Goal: Task Accomplishment & Management: Manage account settings

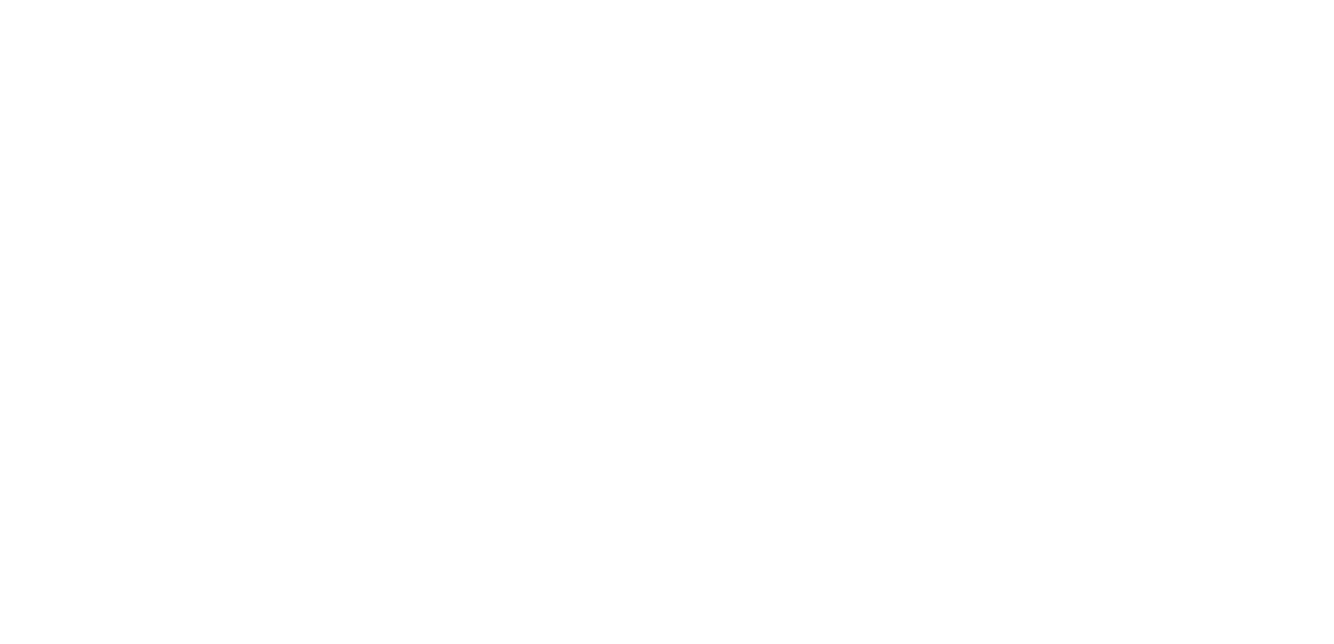
click at [255, 31] on div at bounding box center [667, 322] width 1334 height 644
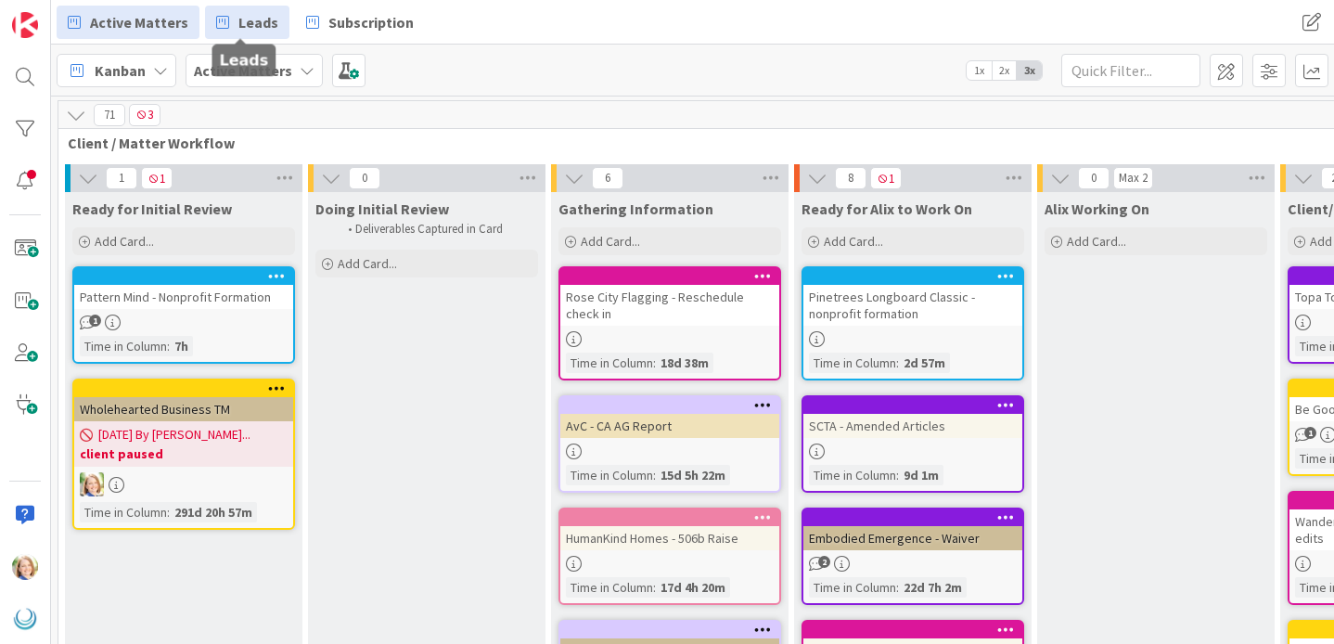
click at [261, 22] on span "Leads" at bounding box center [258, 22] width 40 height 22
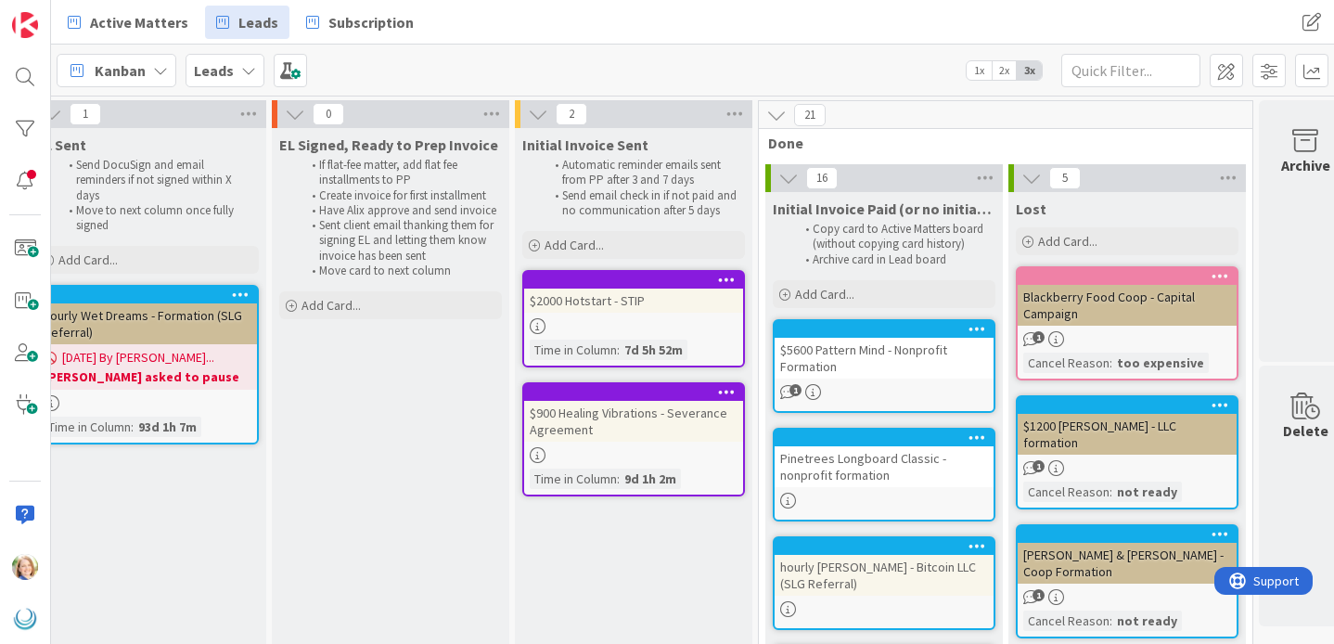
scroll to position [0, 1754]
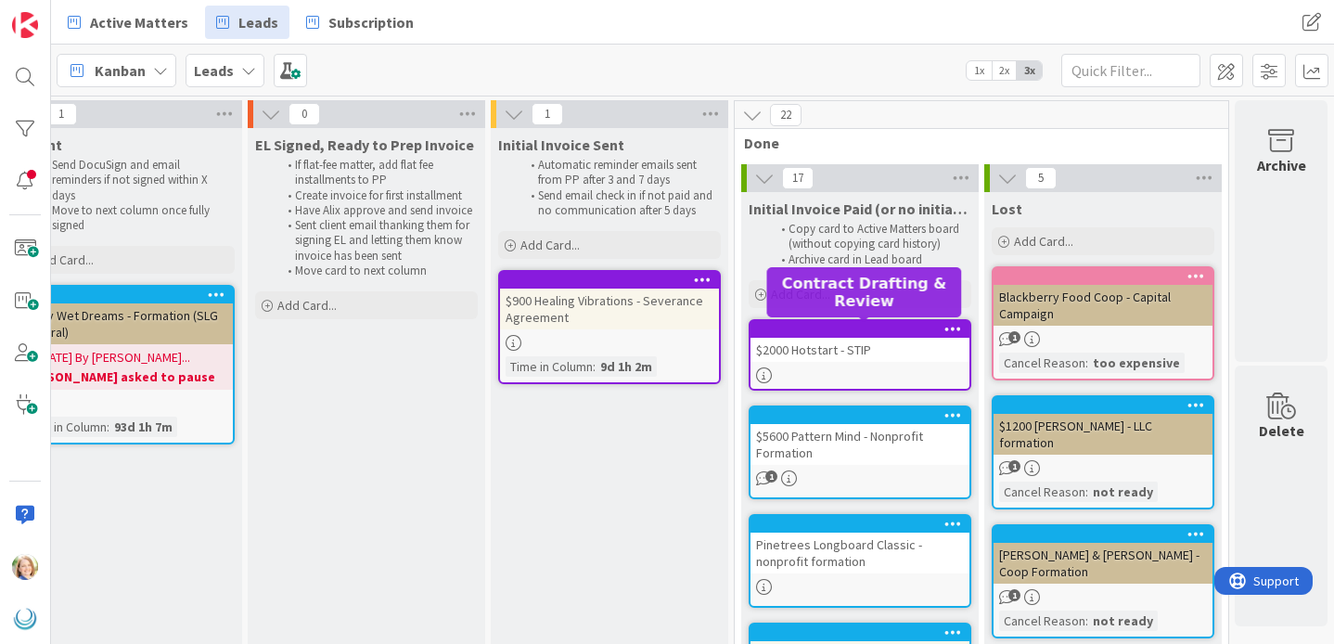
click at [845, 328] on div at bounding box center [864, 329] width 211 height 13
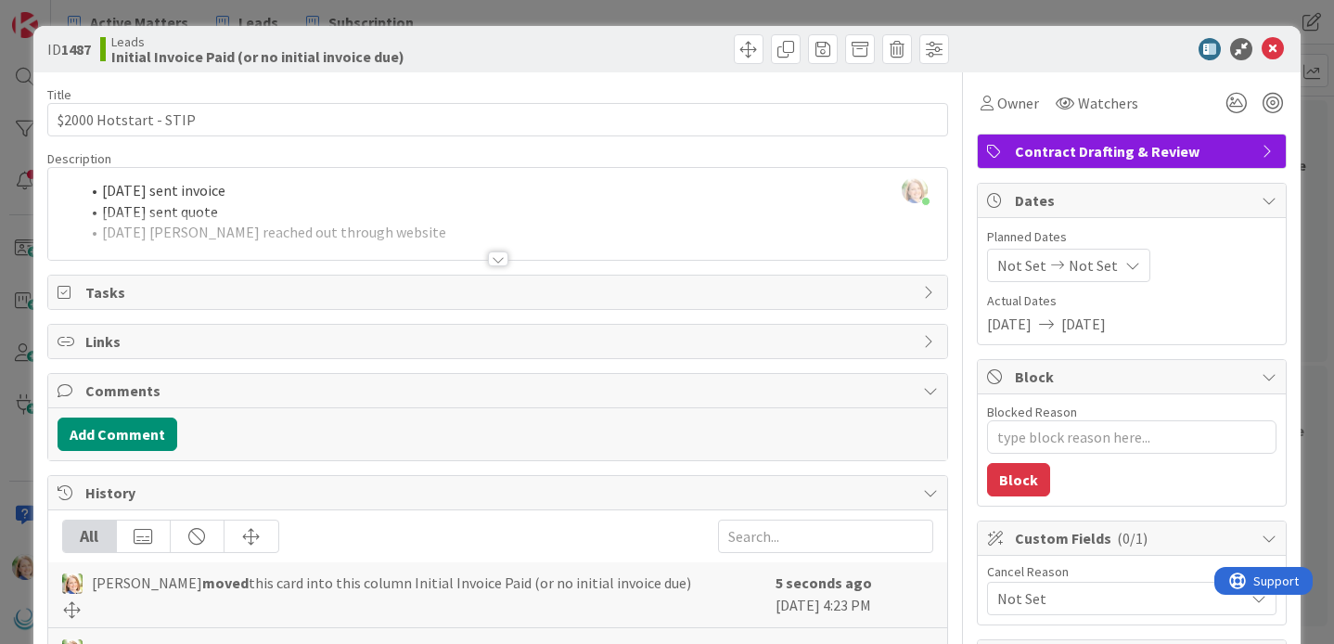
click at [104, 196] on div "[PERSON_NAME] just joined [DATE] sent invoice [DATE] sent quote [DATE] [PERSON_…" at bounding box center [497, 214] width 899 height 92
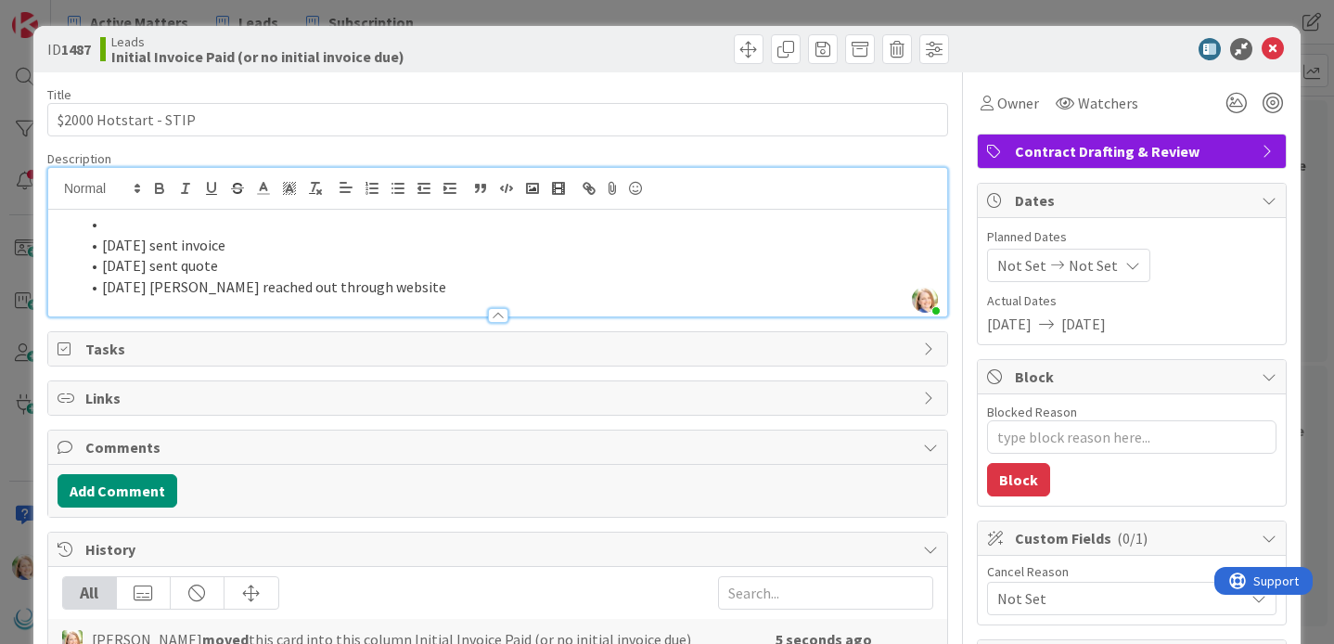
type textarea "x"
click at [1275, 50] on icon at bounding box center [1272, 49] width 22 height 22
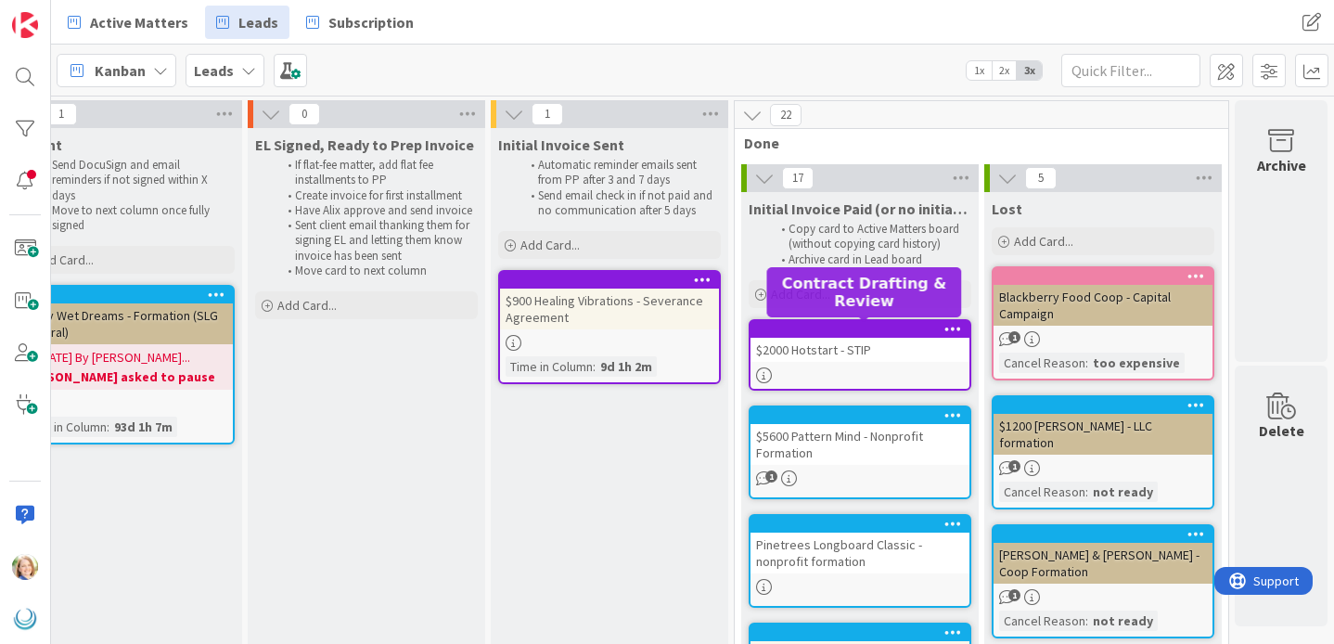
click at [798, 332] on div at bounding box center [864, 329] width 211 height 13
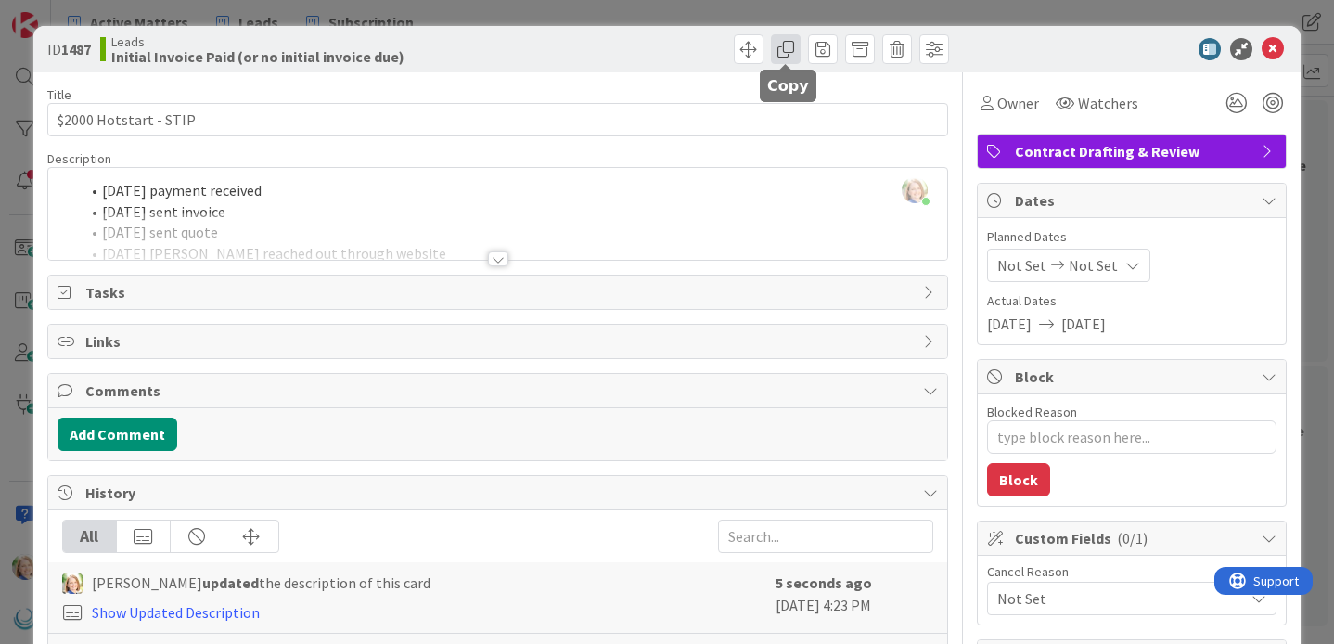
click at [791, 50] on span at bounding box center [786, 49] width 30 height 30
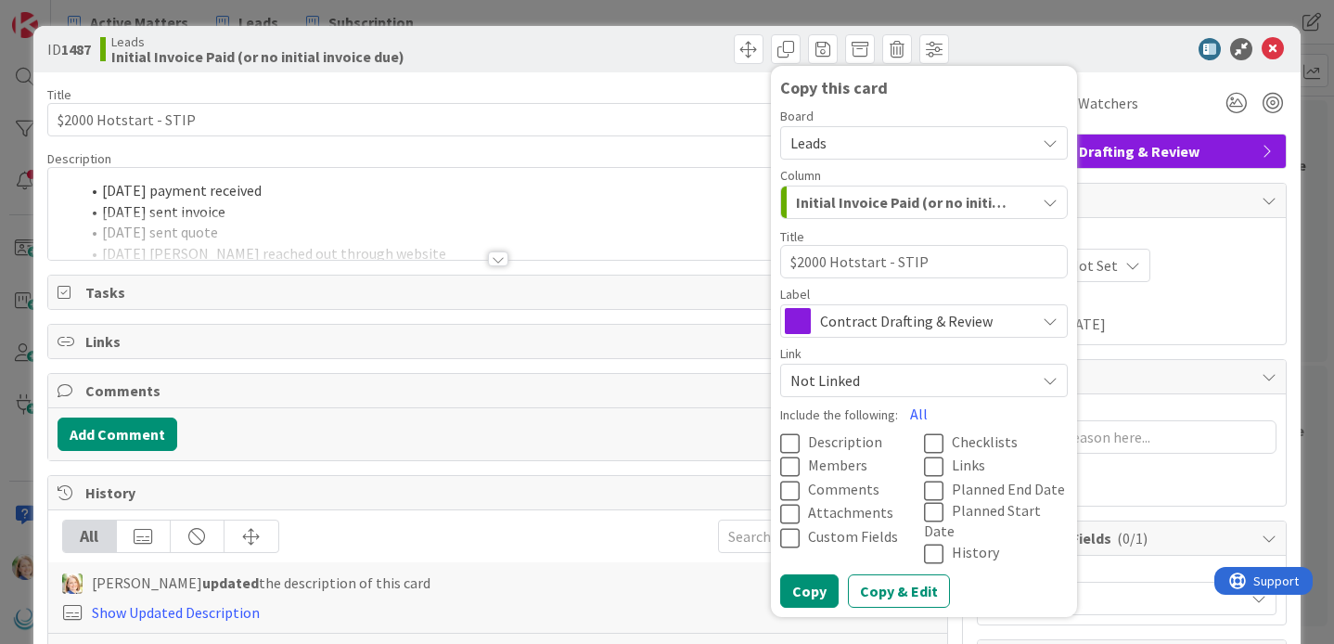
click at [826, 136] on span "Leads" at bounding box center [908, 143] width 236 height 26
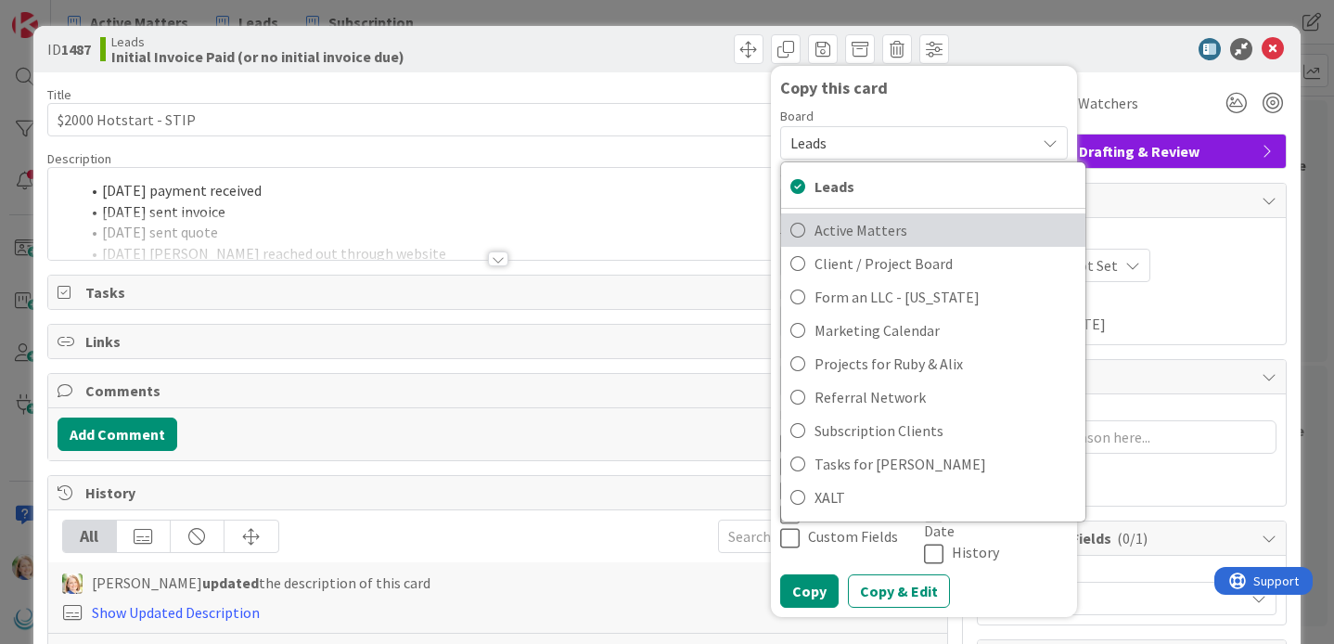
click at [816, 224] on span "Active Matters" at bounding box center [945, 230] width 262 height 28
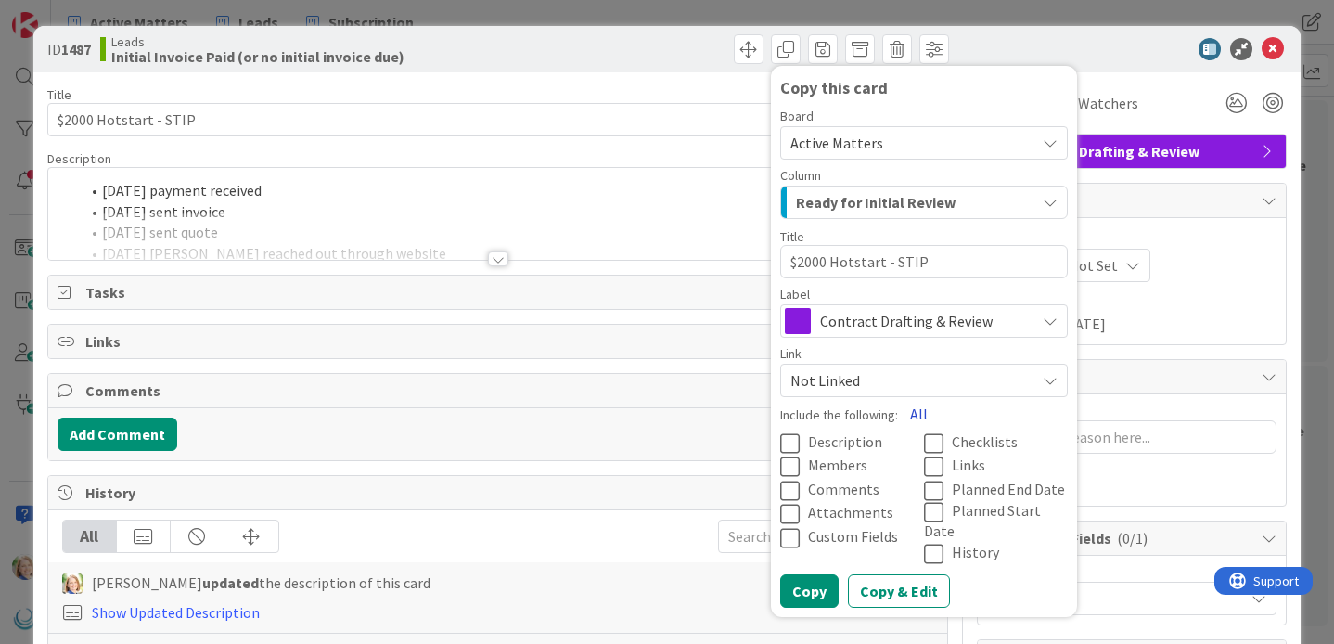
click at [913, 410] on button "All" at bounding box center [919, 413] width 42 height 33
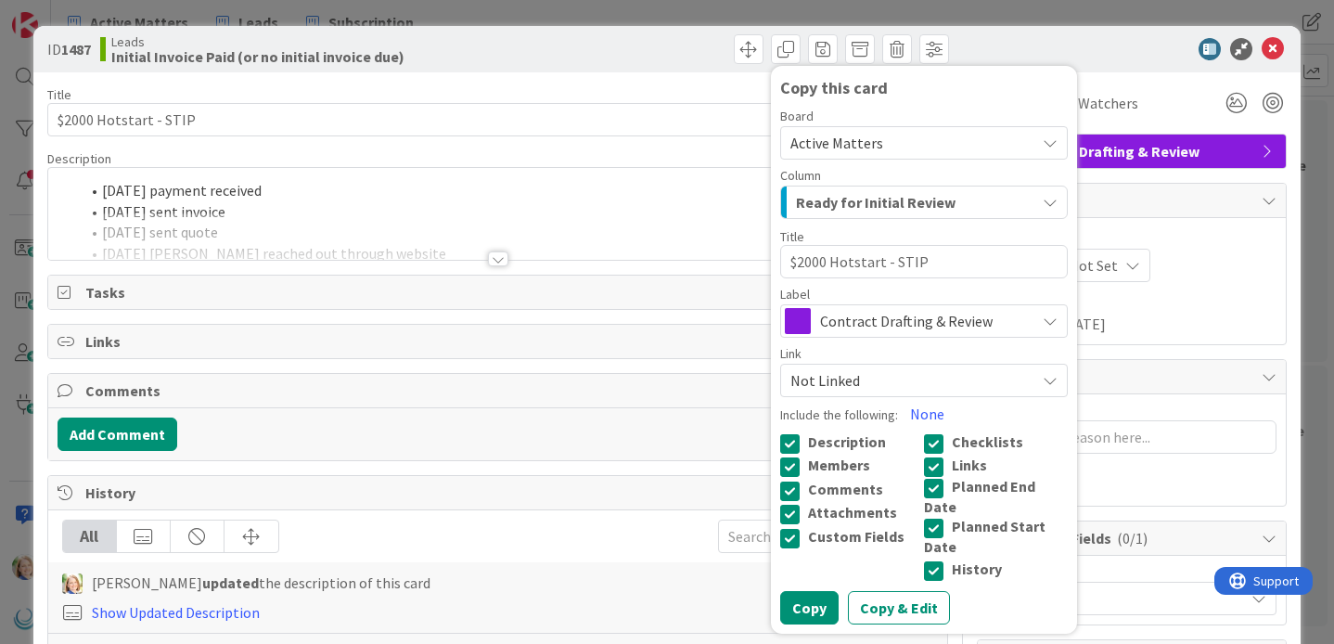
click at [933, 559] on icon at bounding box center [938, 570] width 28 height 22
click at [836, 257] on textarea "$2000 Hotstart - STIP" at bounding box center [923, 261] width 287 height 33
click at [831, 258] on textarea "$2000 Hotstart - STIP" at bounding box center [923, 261] width 287 height 33
type textarea "x"
type textarea "$2000Hotstart - STIP"
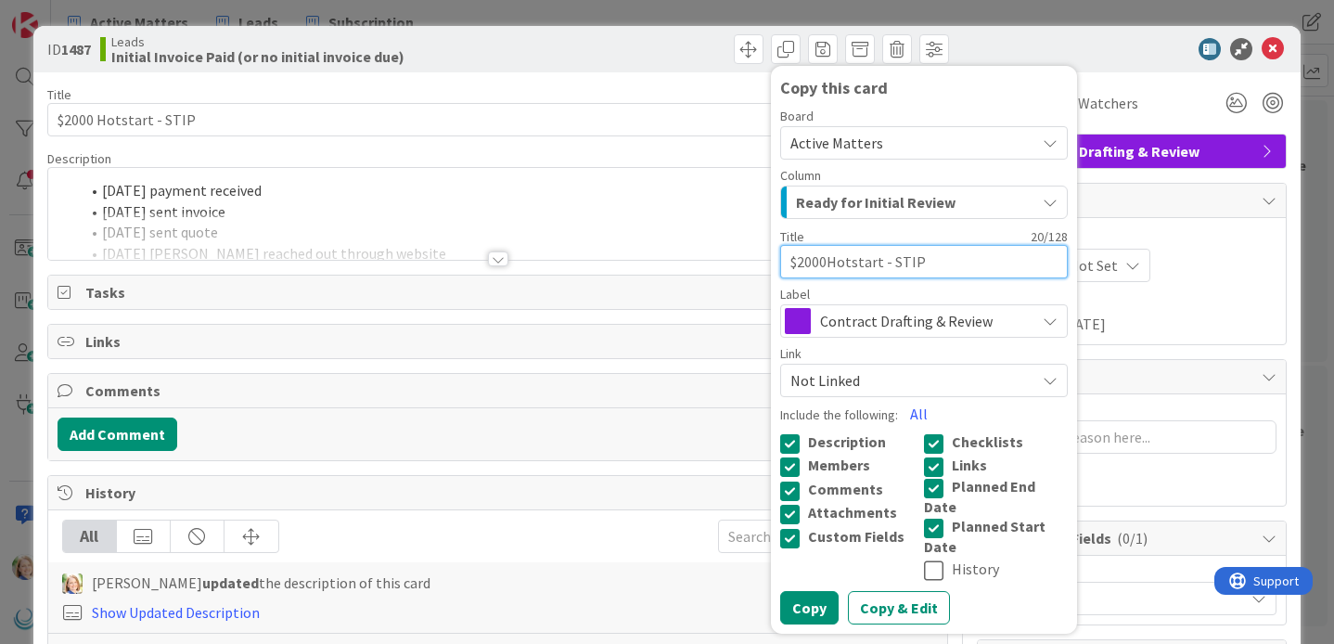
type textarea "x"
type textarea "$200Hotstart - STIP"
type textarea "x"
type textarea "$20Hotstart - STIP"
type textarea "x"
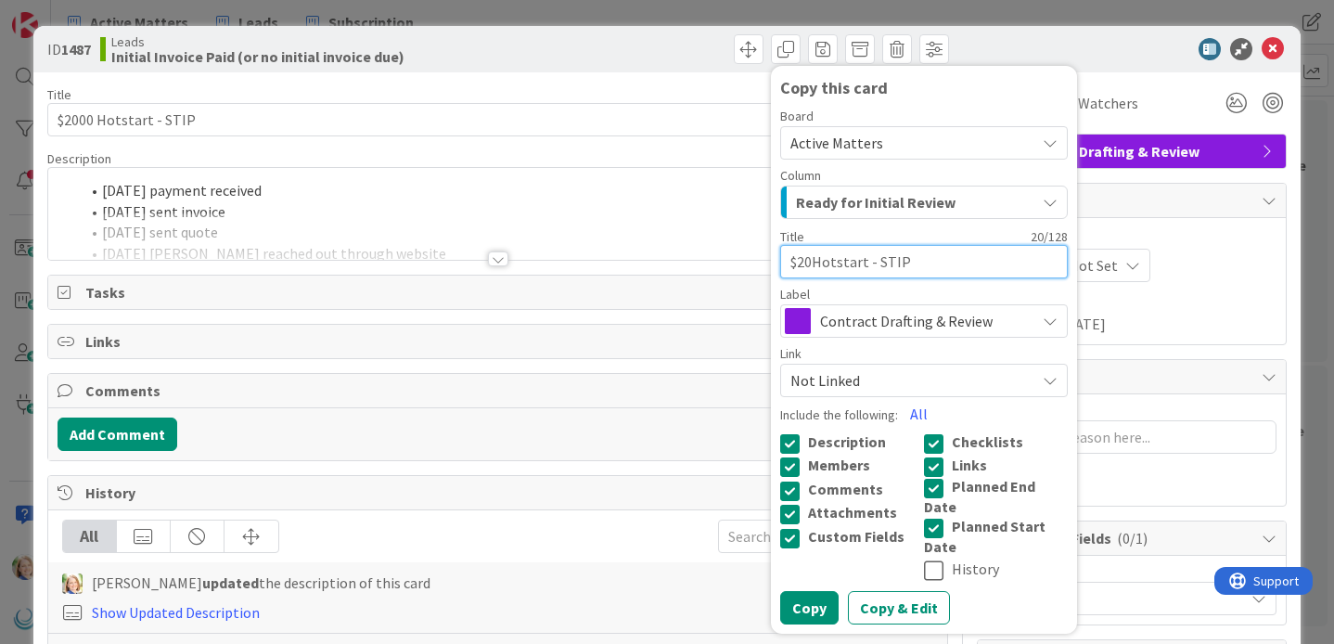
type textarea "$2Hotstart - STIP"
type textarea "x"
type textarea "$Hotstart - STIP"
type textarea "x"
type textarea "Hotstart - STIP"
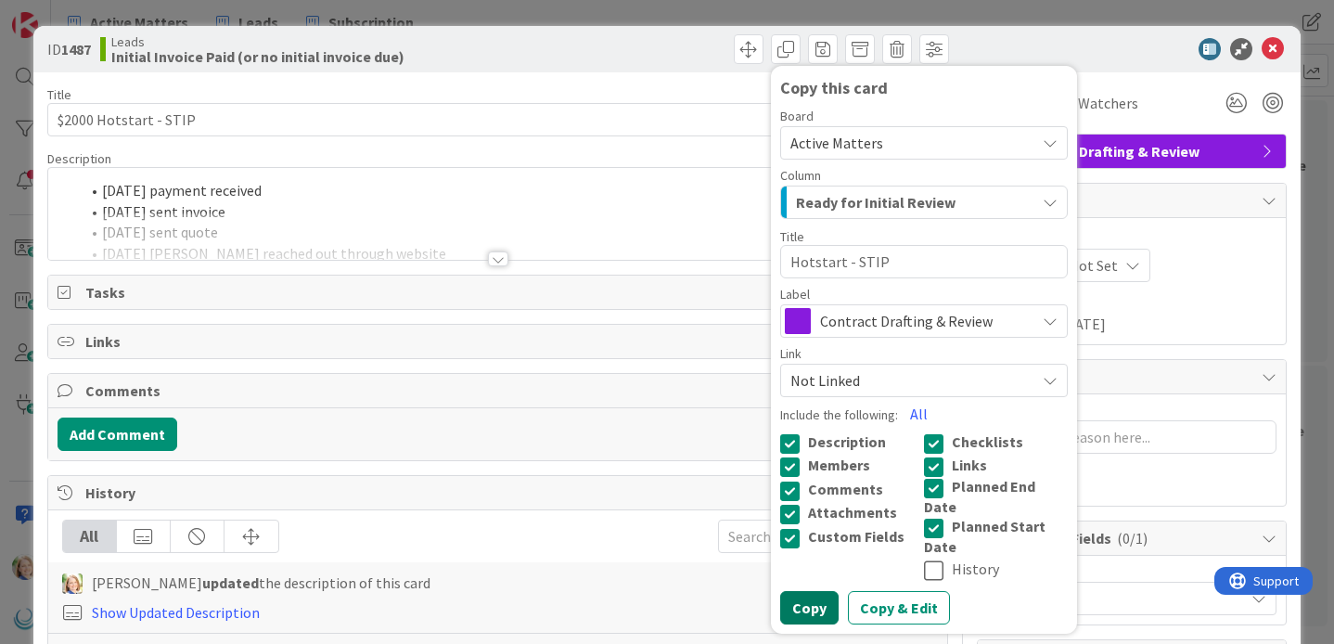
click at [813, 594] on button "Copy" at bounding box center [809, 607] width 58 height 33
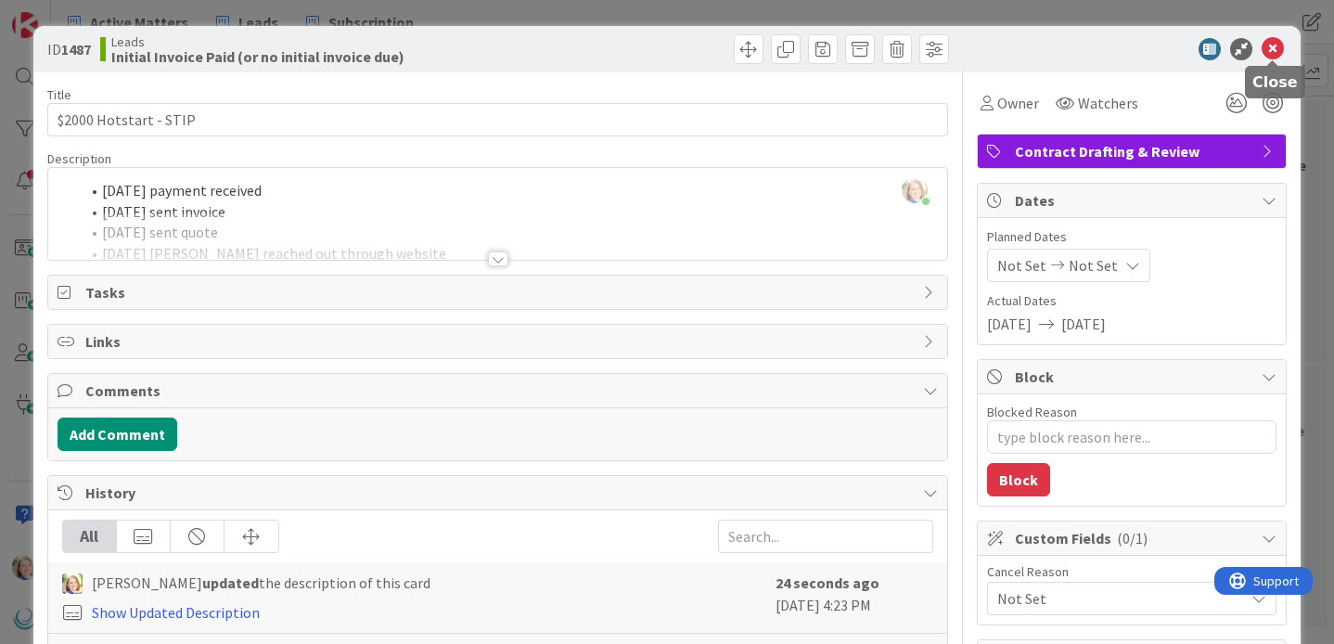
click at [1271, 51] on icon at bounding box center [1272, 49] width 22 height 22
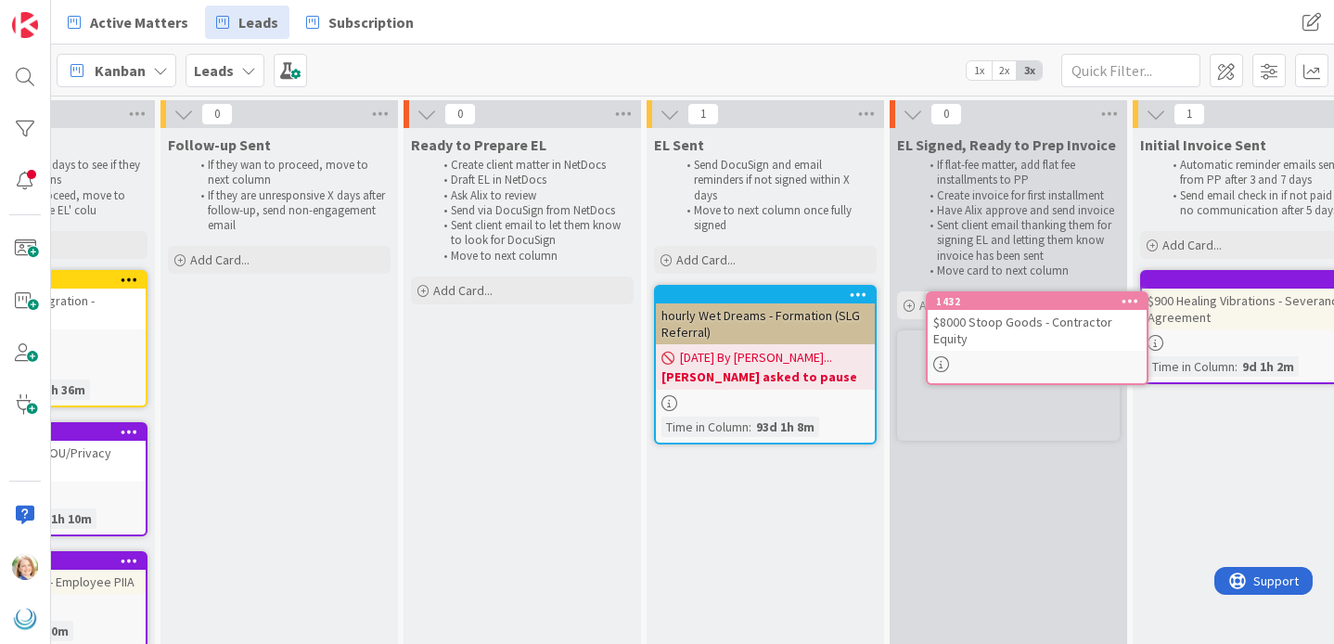
scroll to position [0, 1134]
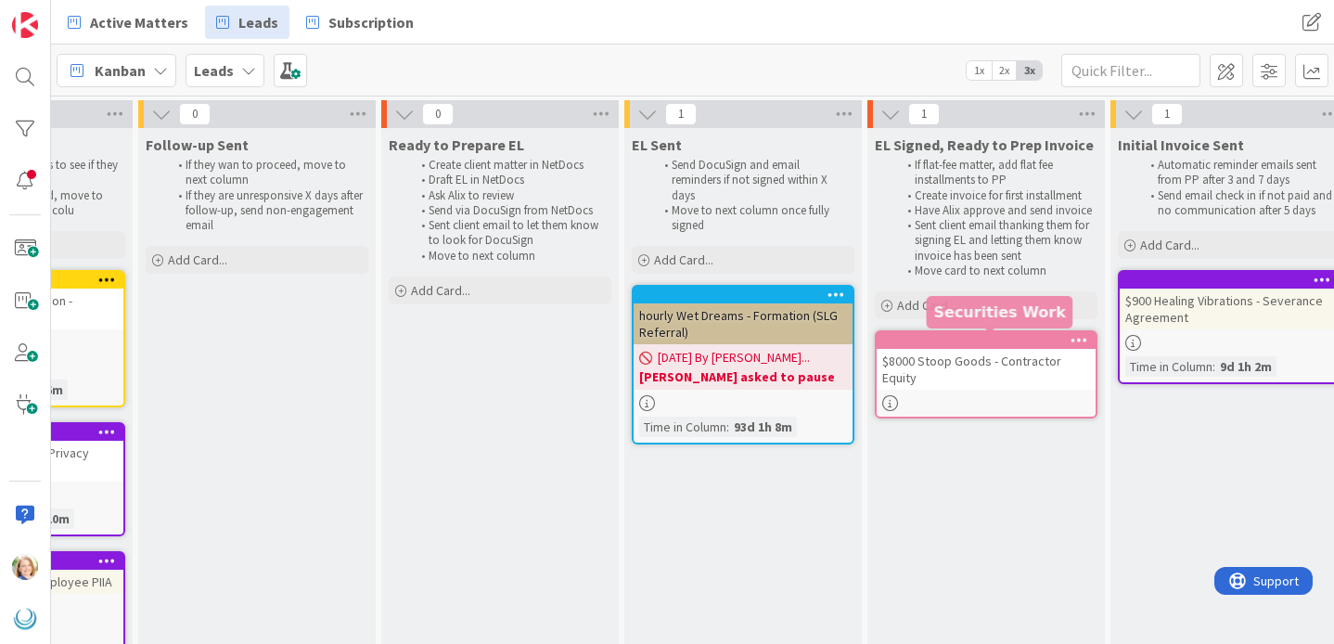
click at [956, 341] on div at bounding box center [990, 340] width 211 height 13
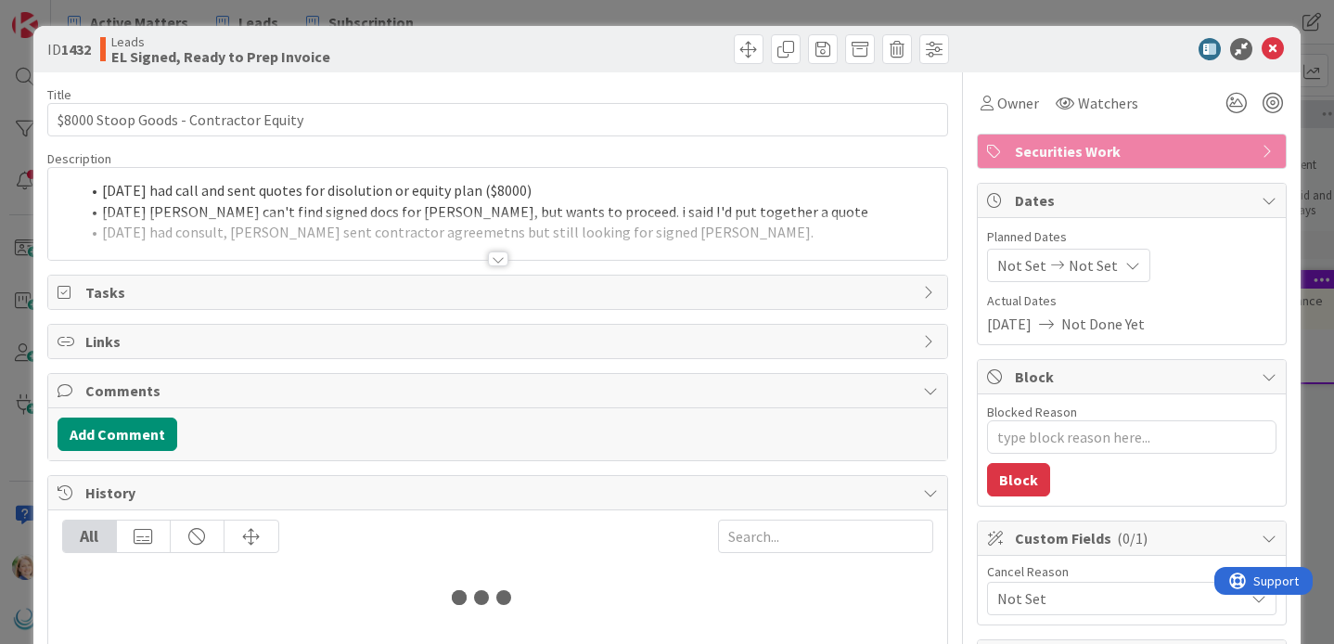
type textarea "x"
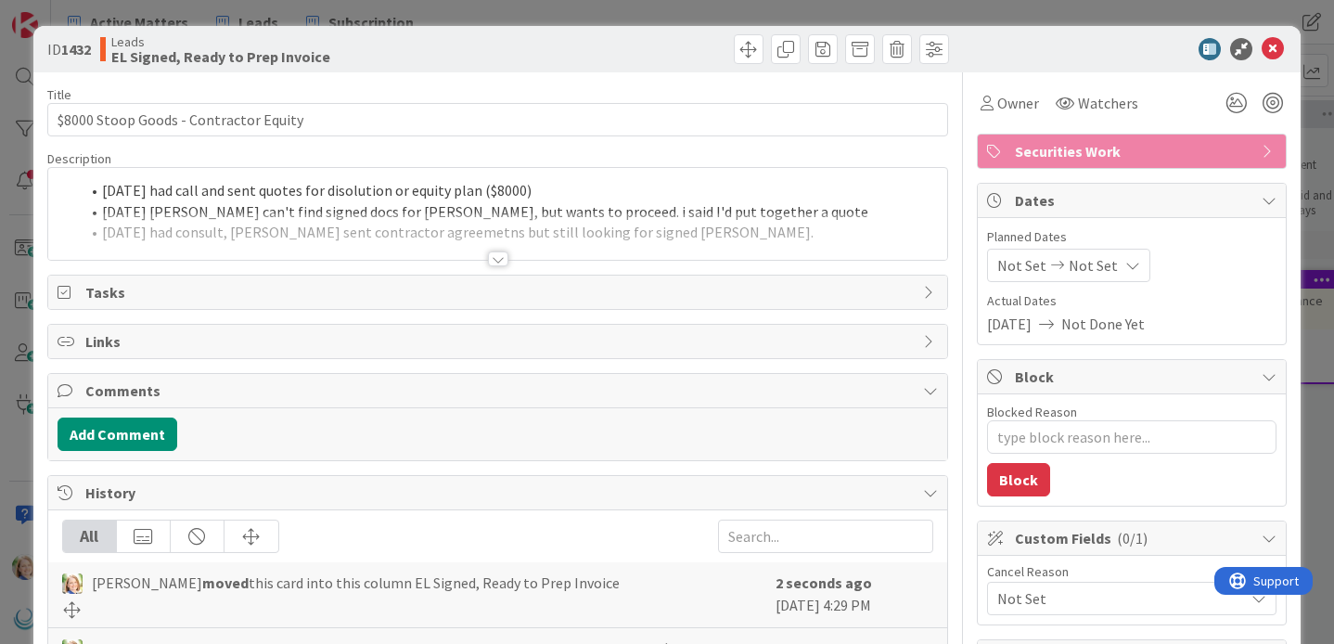
click at [99, 192] on div "[DATE] had call and sent quotes for disolution or equity plan ($8000) [DATE] [P…" at bounding box center [497, 214] width 899 height 92
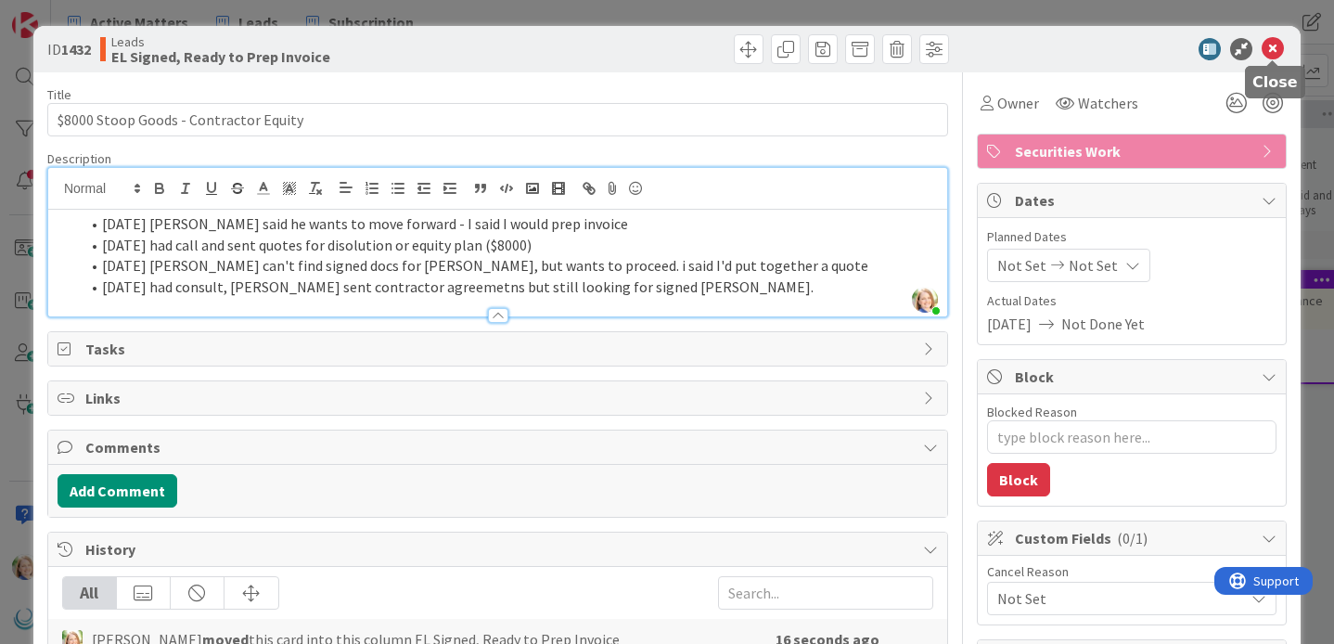
click at [1272, 45] on icon at bounding box center [1272, 49] width 22 height 22
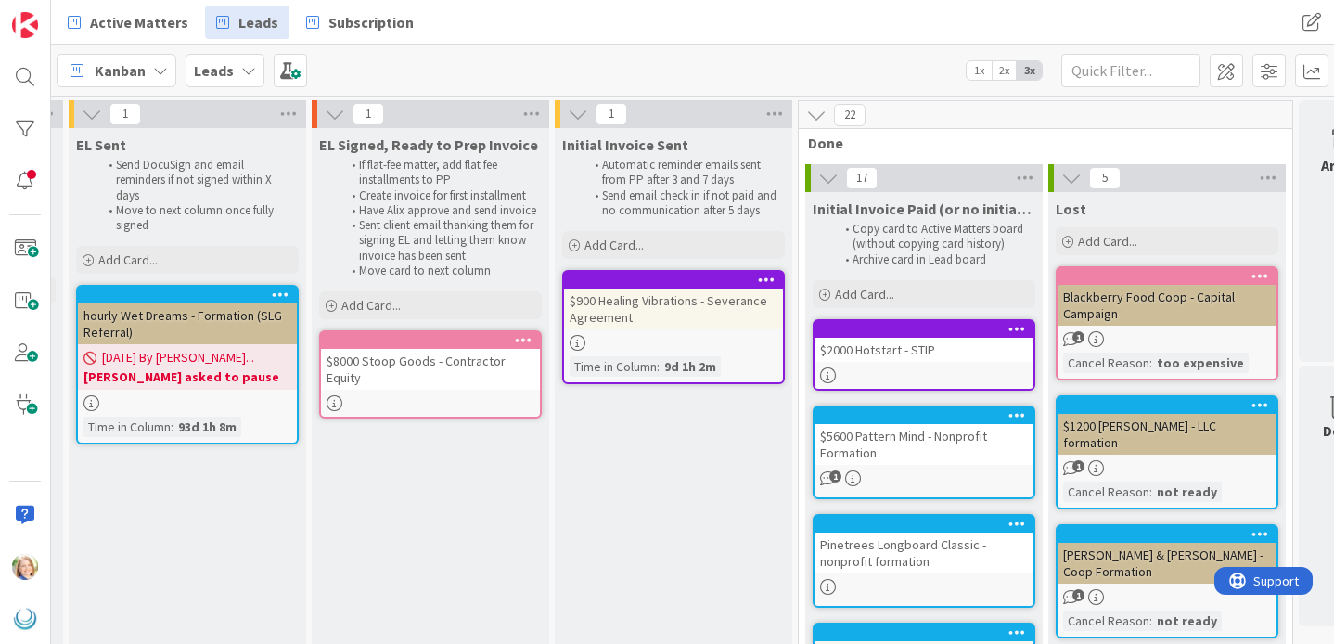
scroll to position [0, 1754]
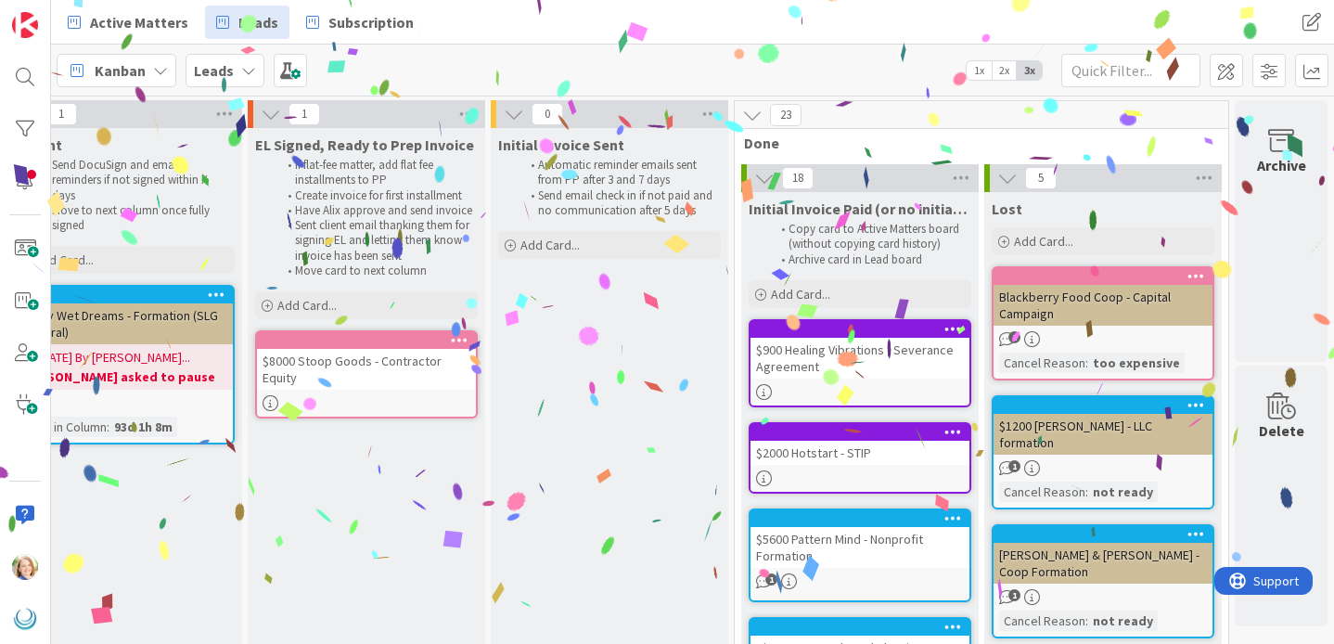
drag, startPoint x: 580, startPoint y: 278, endPoint x: 331, endPoint y: 3, distance: 371.0
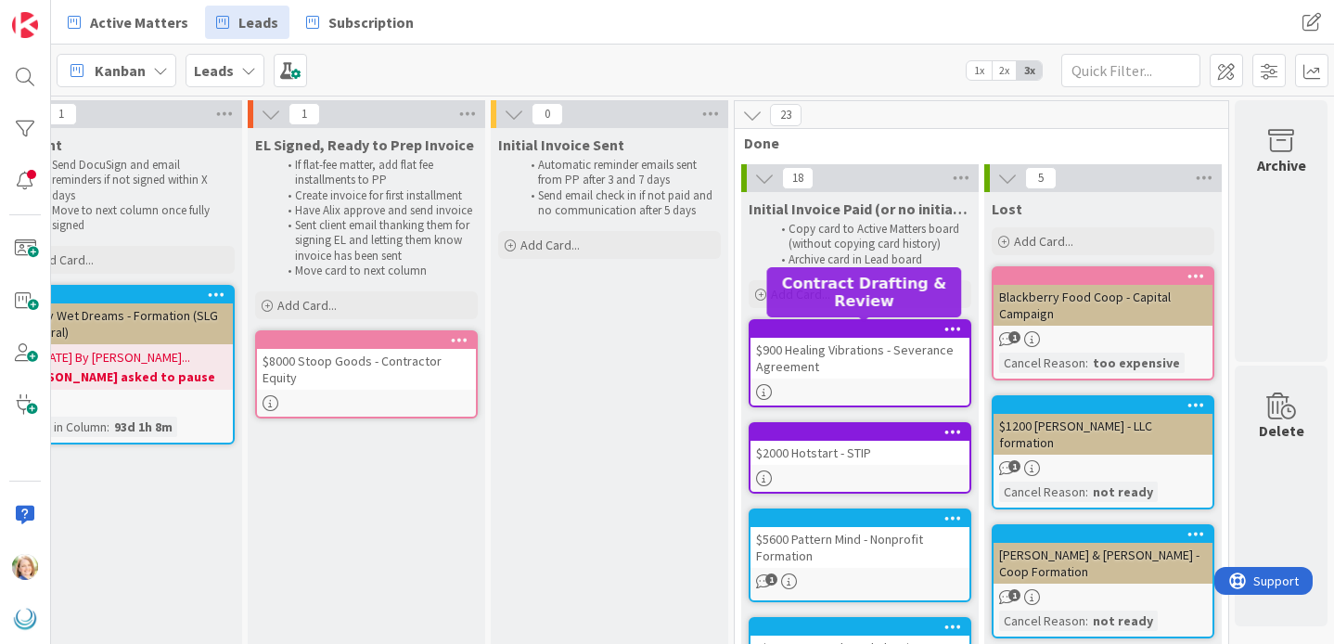
click at [873, 326] on div at bounding box center [864, 329] width 211 height 13
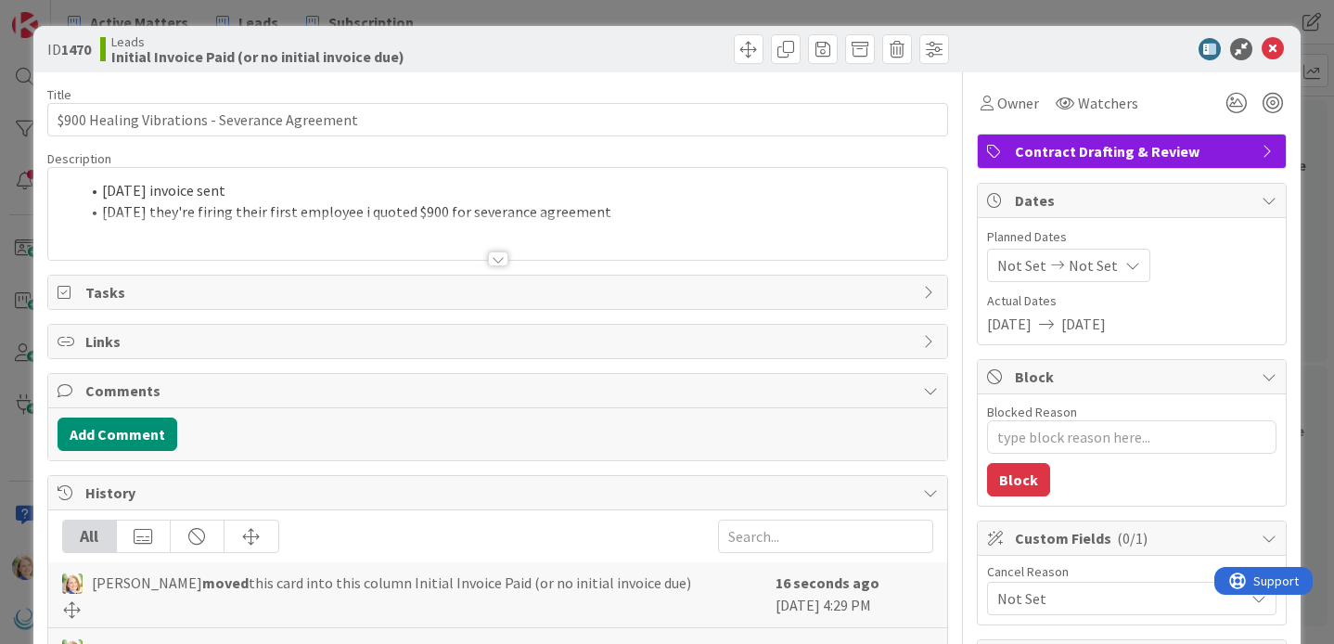
click at [105, 189] on div "[DATE] invoice sent [DATE] they're firing their first employee i quoted $900 fo…" at bounding box center [497, 214] width 899 height 92
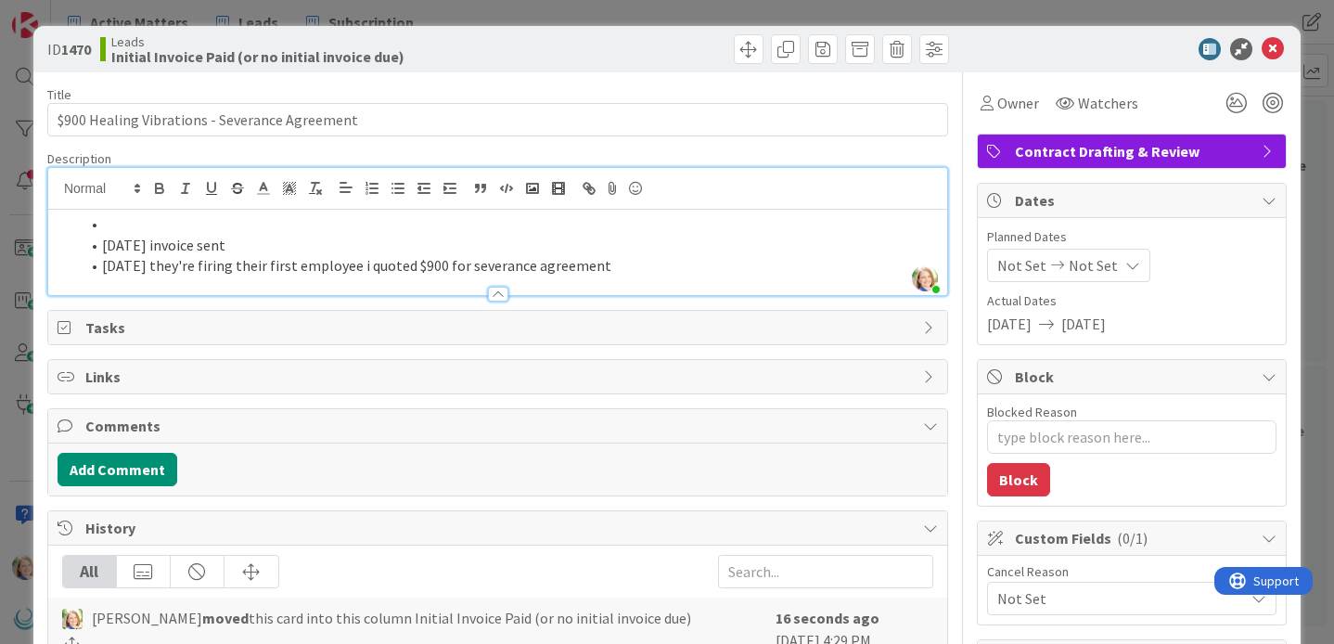
type textarea "x"
click at [1276, 55] on icon at bounding box center [1272, 49] width 22 height 22
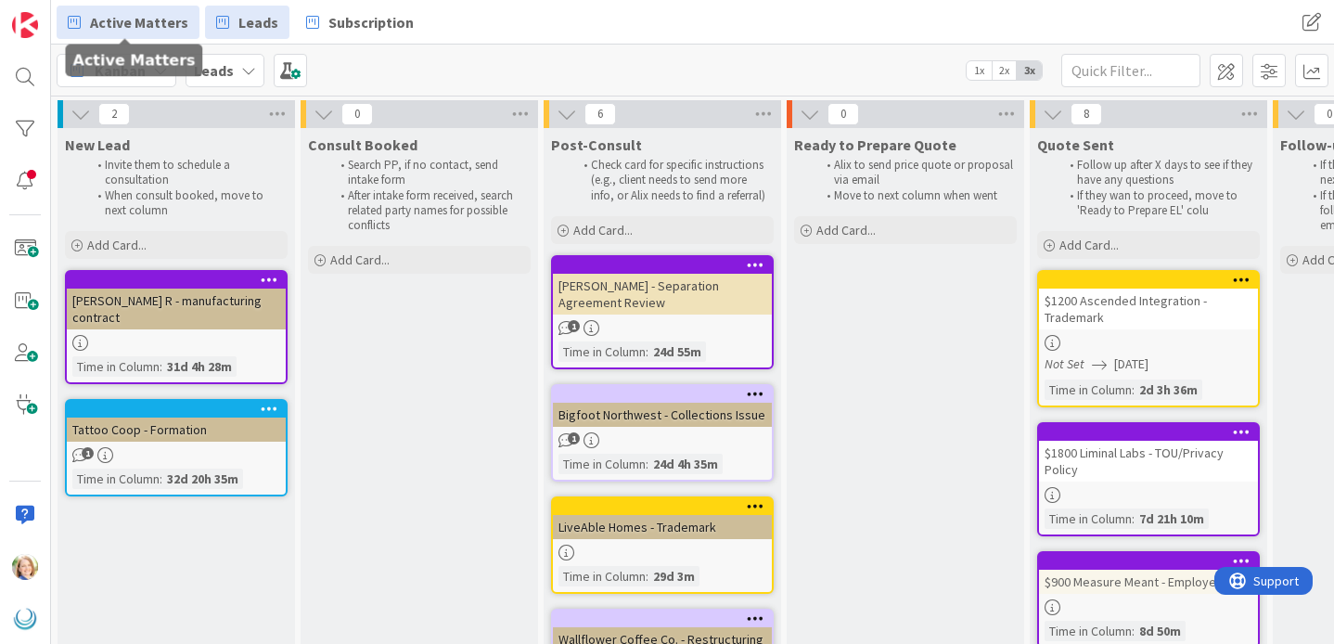
click at [141, 22] on span "Active Matters" at bounding box center [139, 22] width 98 height 22
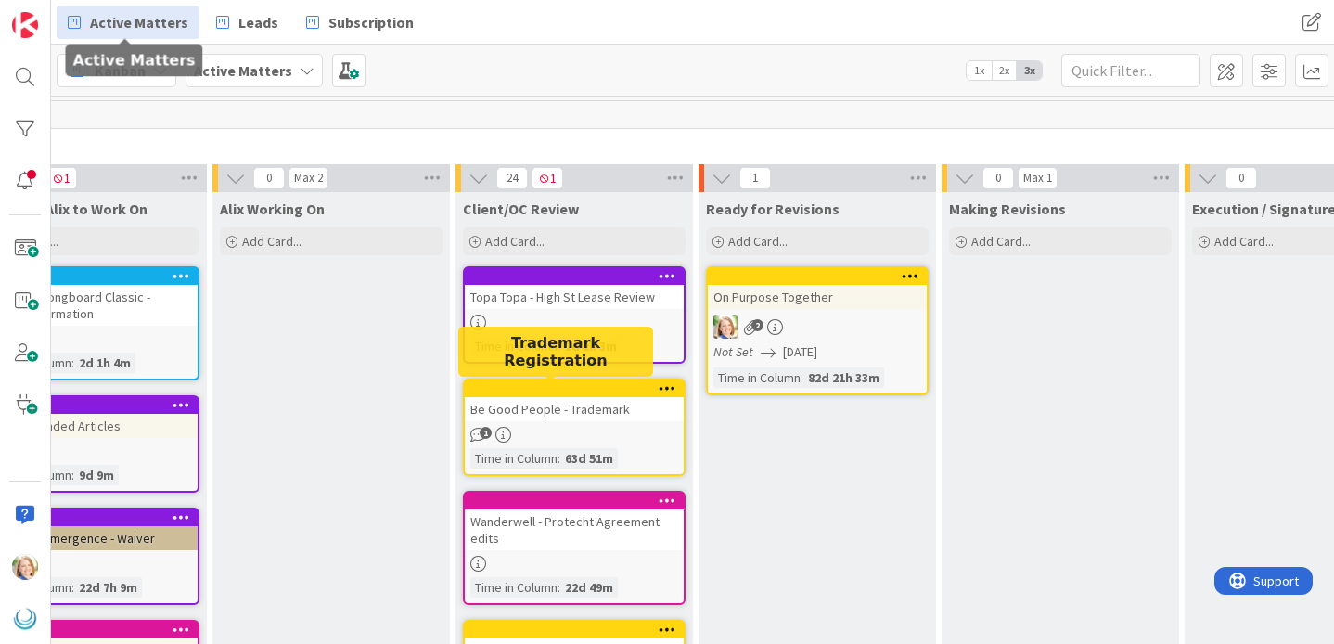
scroll to position [0, 852]
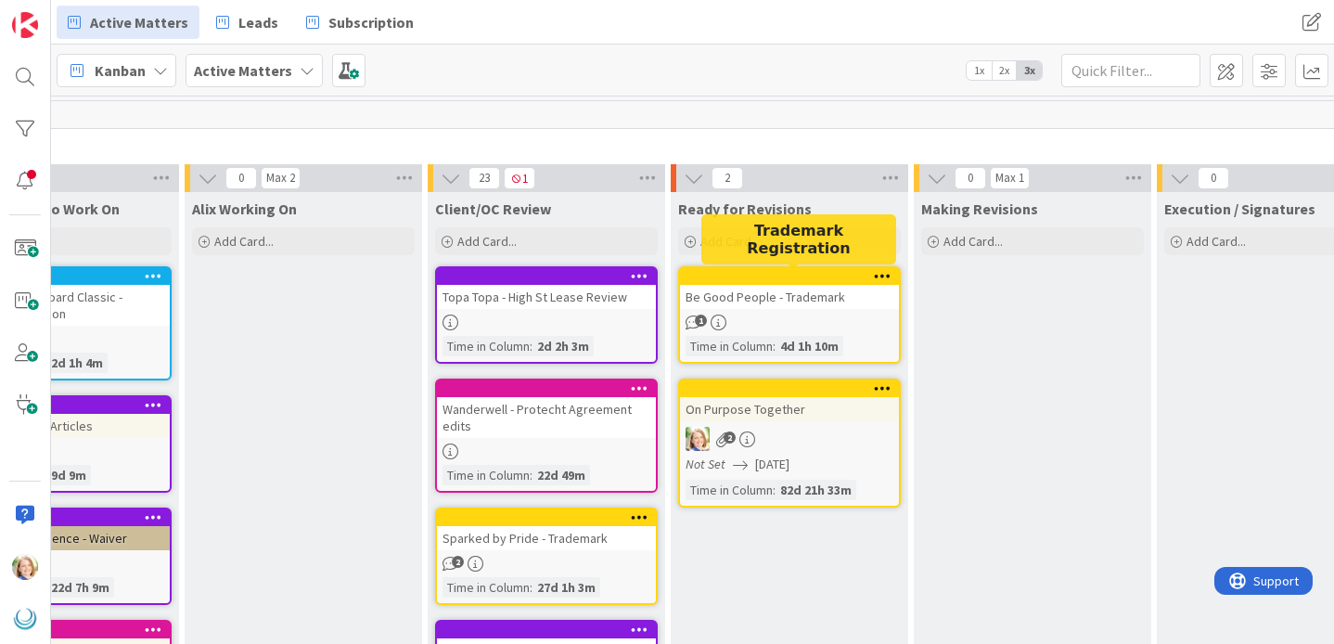
click at [720, 277] on div at bounding box center [793, 276] width 211 height 13
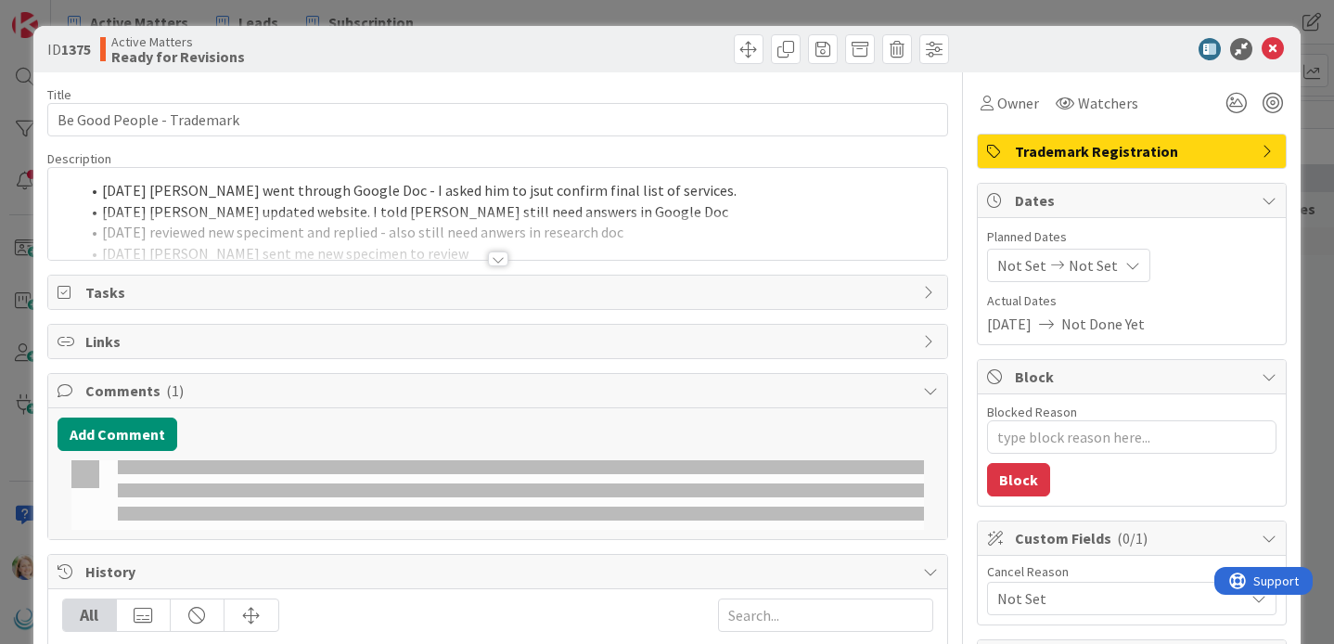
type textarea "x"
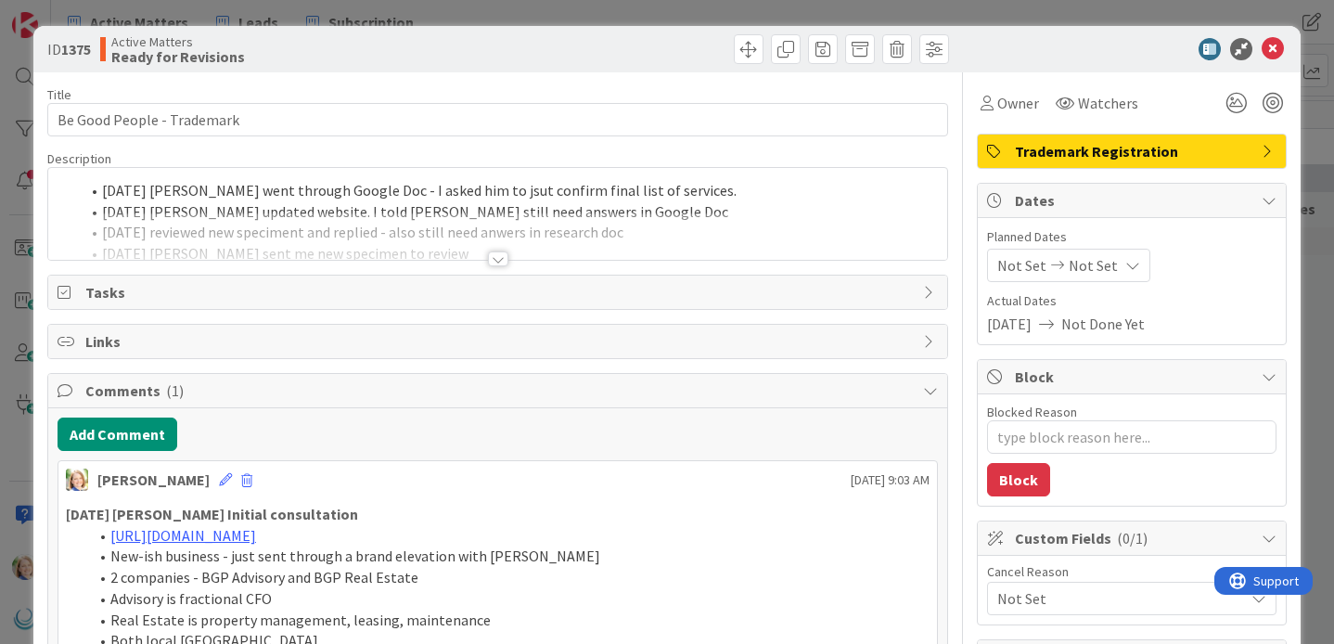
click at [102, 192] on div "[DATE] [PERSON_NAME] went through Google Doc - I asked him to jsut confirm fina…" at bounding box center [497, 214] width 899 height 92
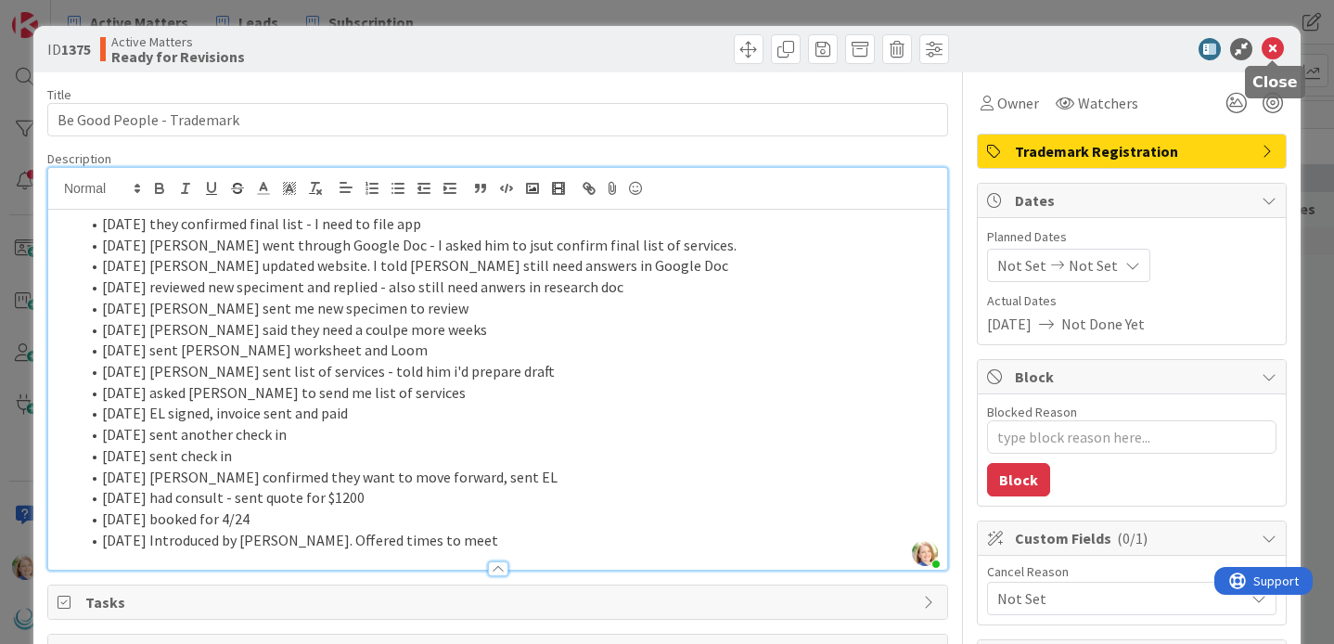
click at [1269, 45] on icon at bounding box center [1272, 49] width 22 height 22
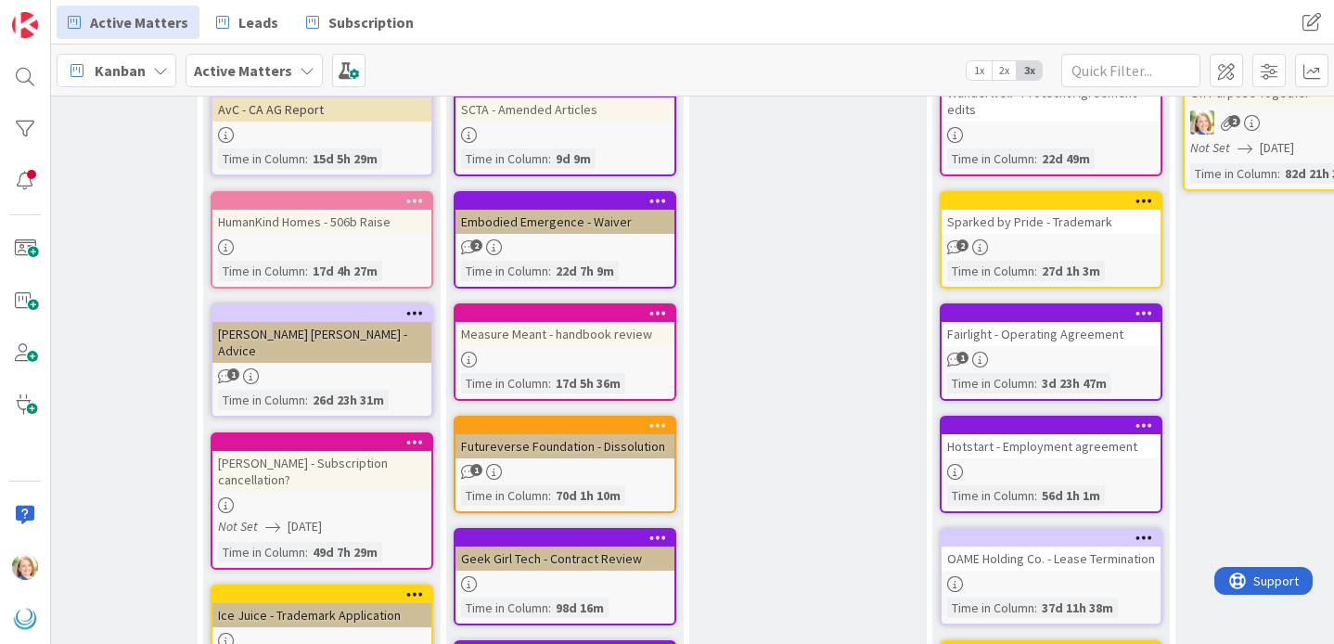
scroll to position [0, 348]
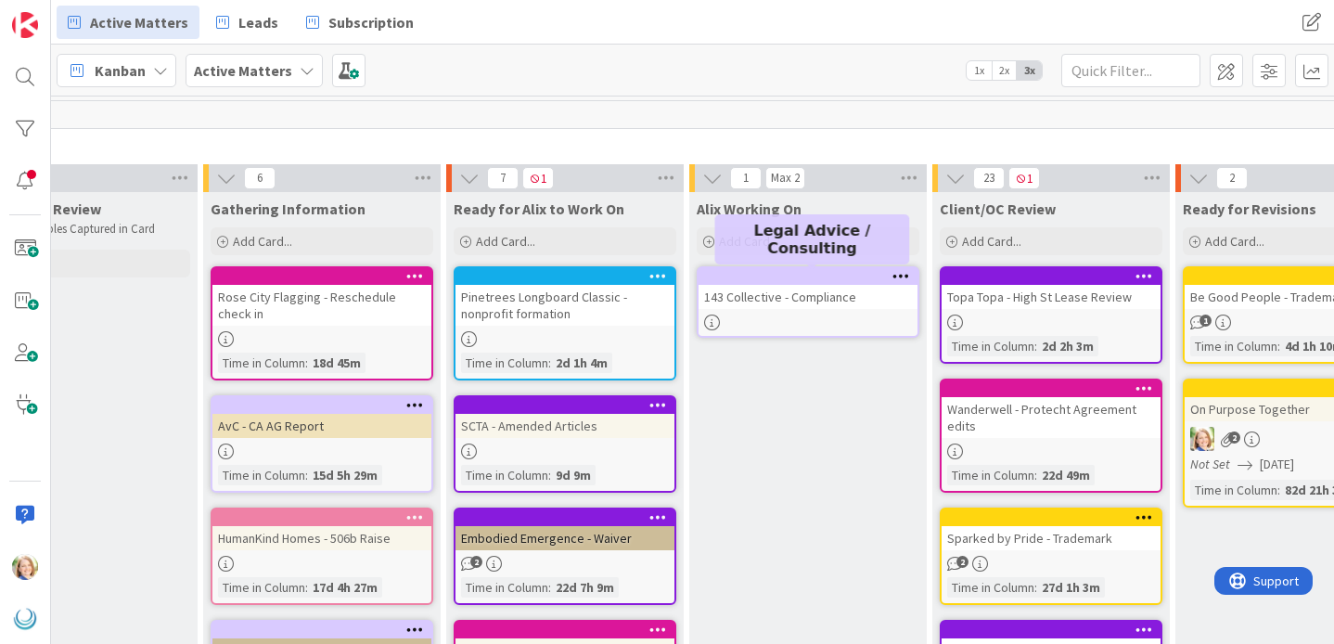
click at [768, 277] on div at bounding box center [812, 276] width 211 height 13
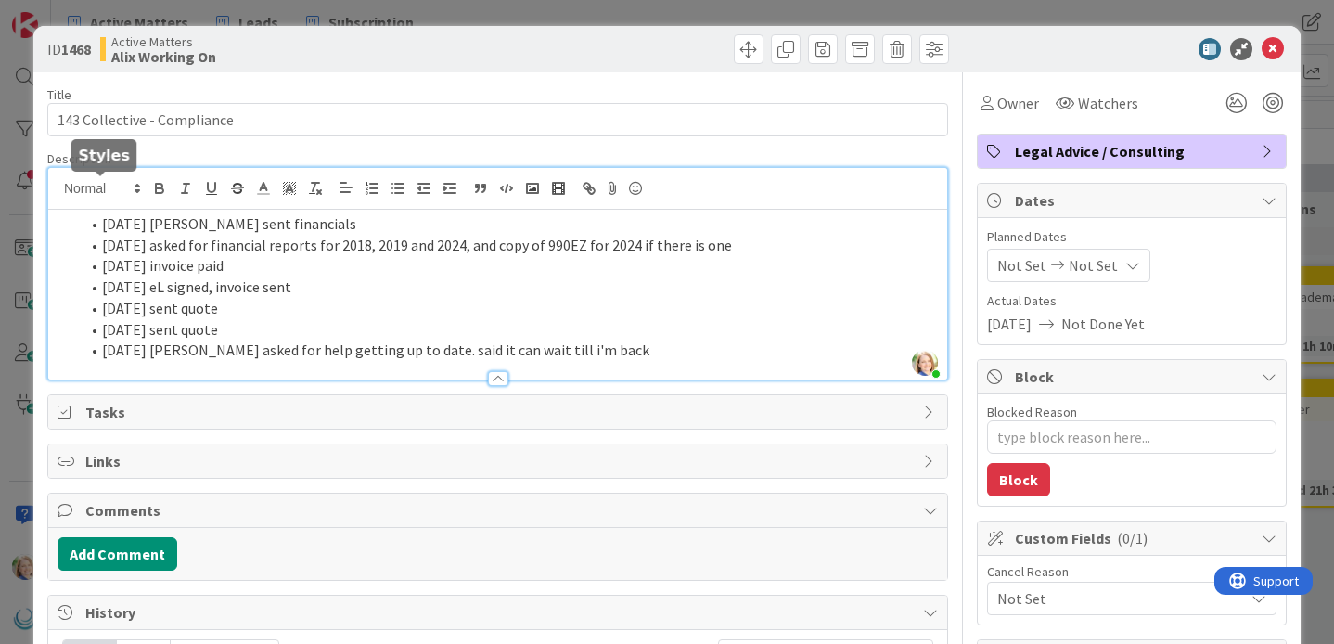
click at [102, 191] on div "[PERSON_NAME] just joined [DATE] [PERSON_NAME] sent financials [DATE] asked for…" at bounding box center [497, 273] width 899 height 211
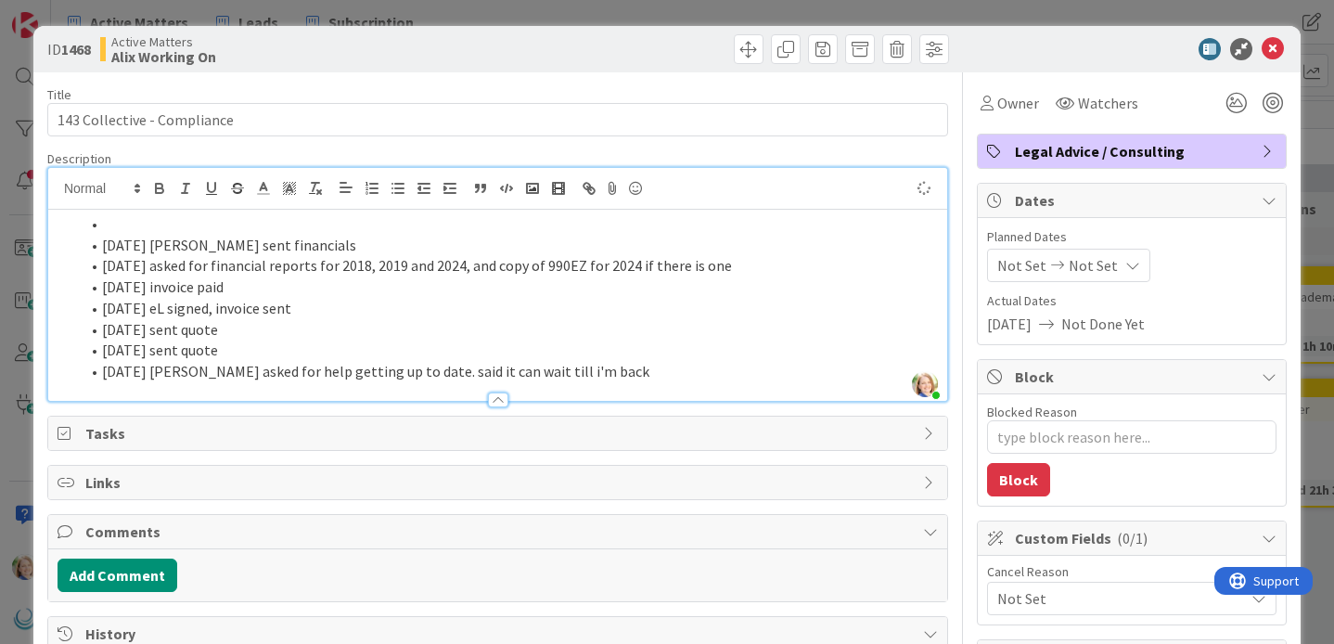
type textarea "x"
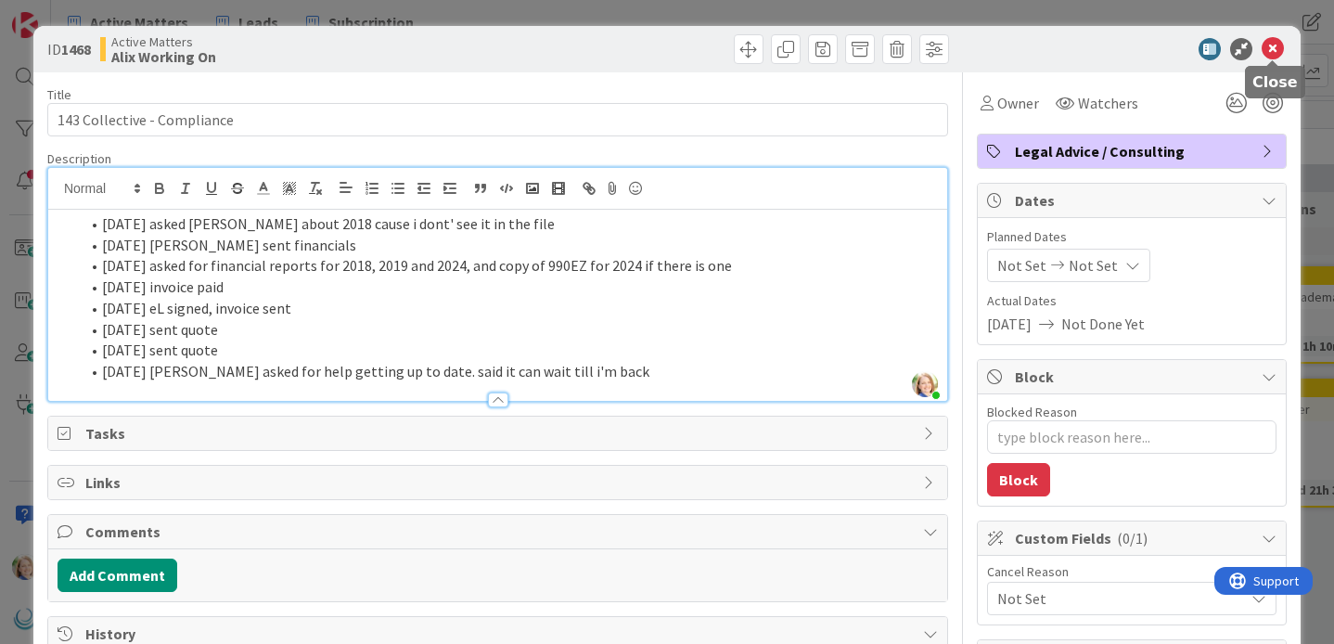
click at [1274, 46] on icon at bounding box center [1272, 49] width 22 height 22
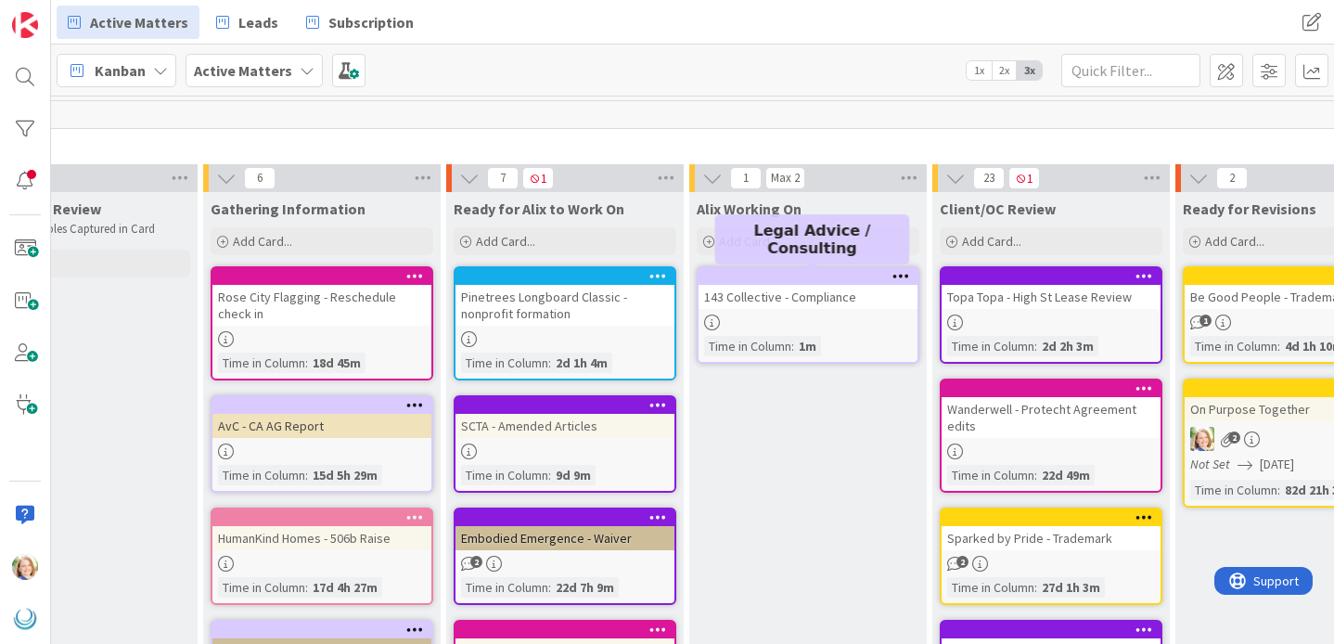
click at [781, 277] on div at bounding box center [812, 276] width 211 height 13
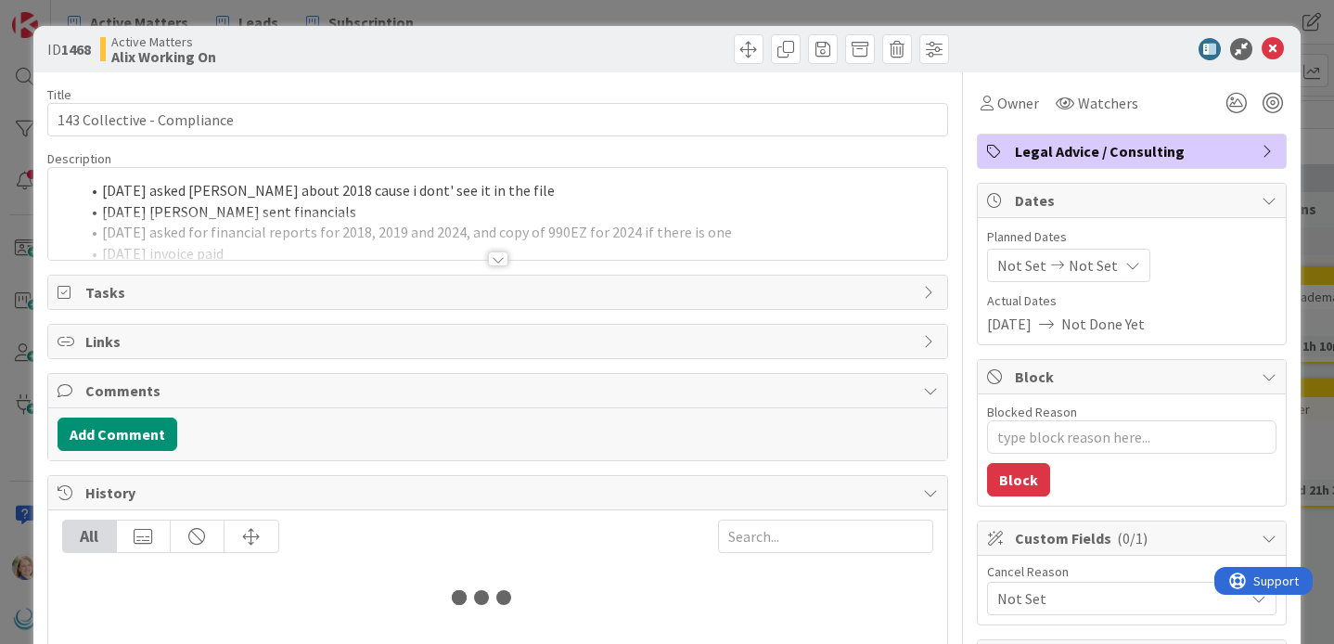
type textarea "x"
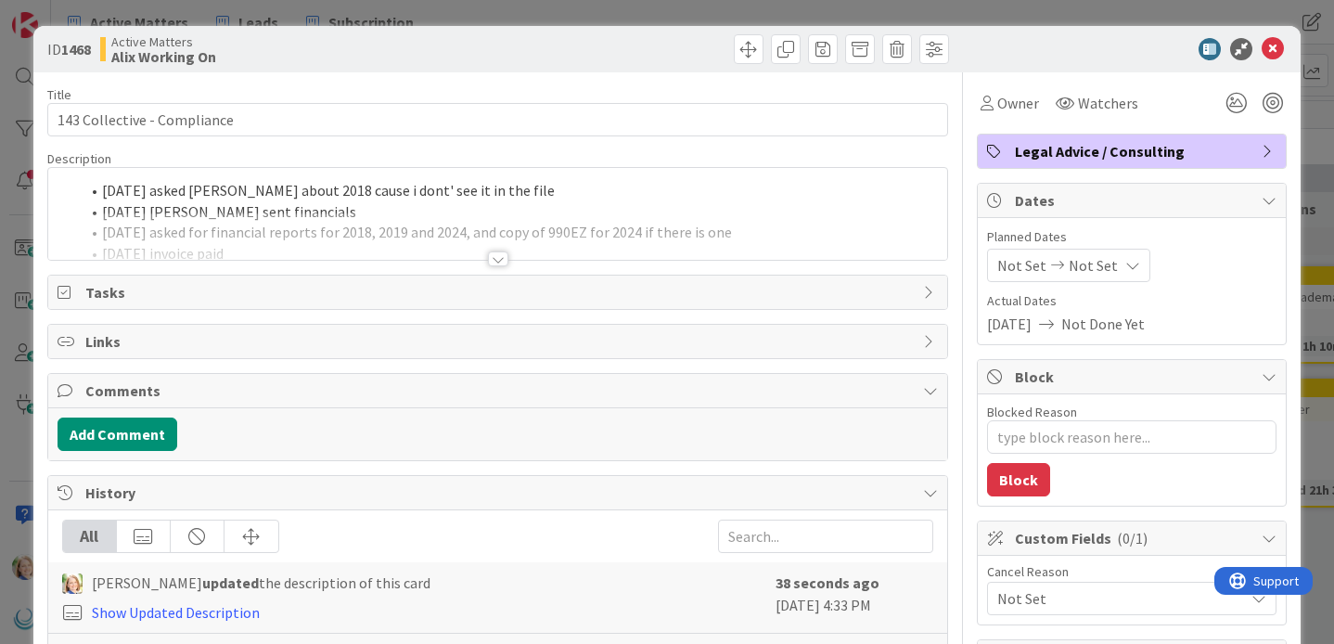
click at [135, 187] on div "[DATE] asked [PERSON_NAME] about 2018 cause i dont' see it in the file [DATE] […" at bounding box center [497, 214] width 899 height 92
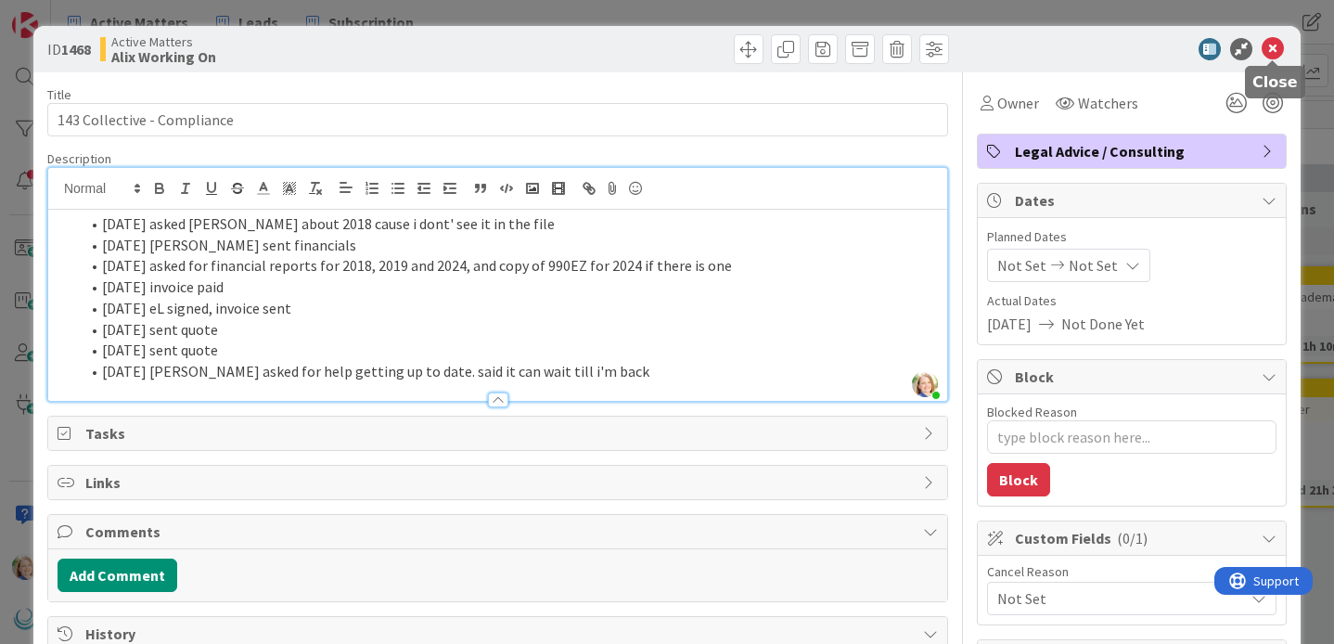
click at [1277, 42] on icon at bounding box center [1272, 49] width 22 height 22
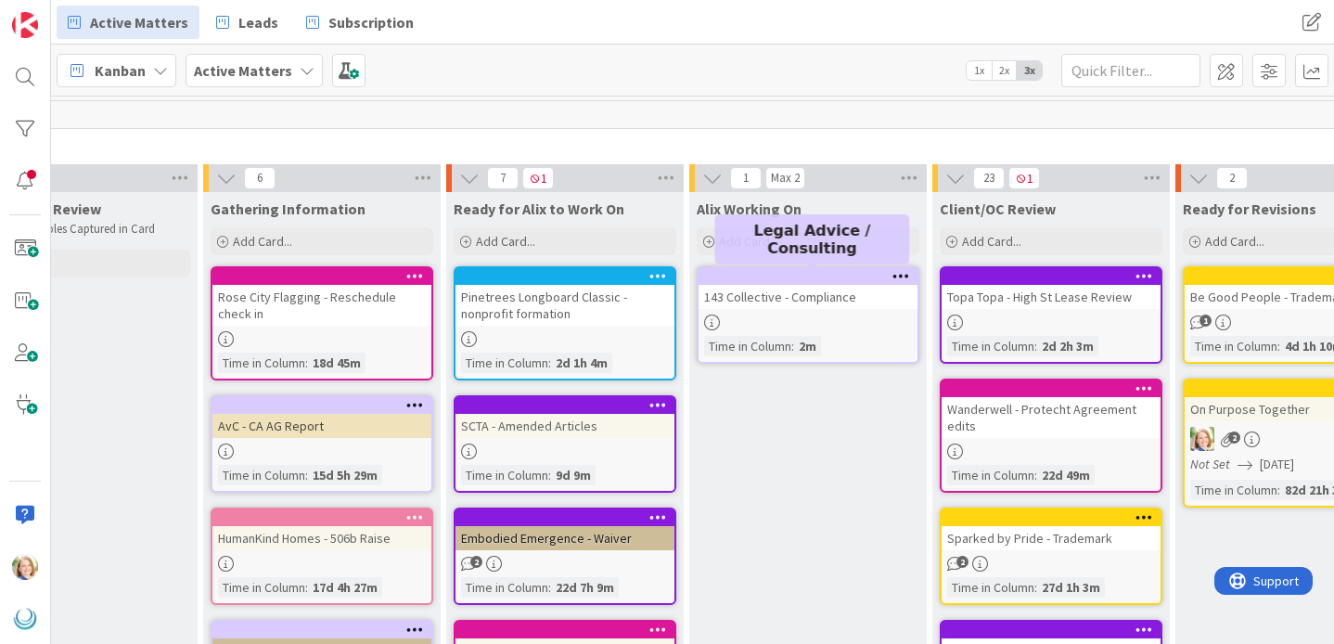
click at [780, 279] on div at bounding box center [812, 276] width 211 height 13
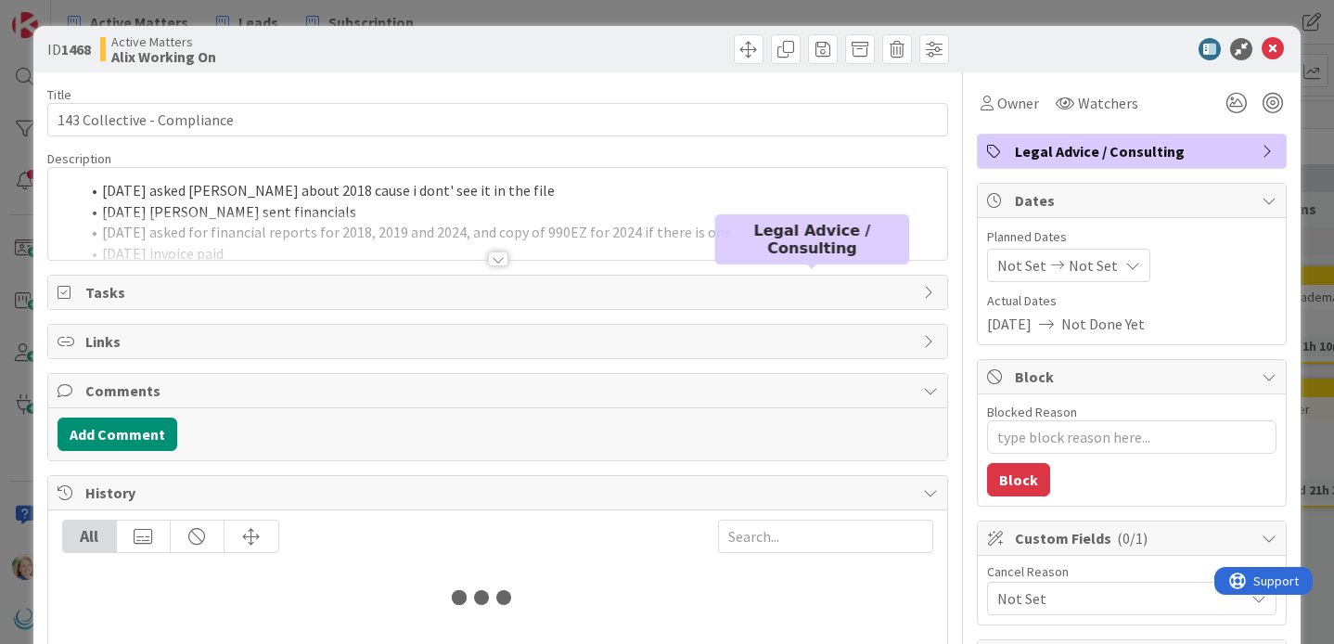
type textarea "x"
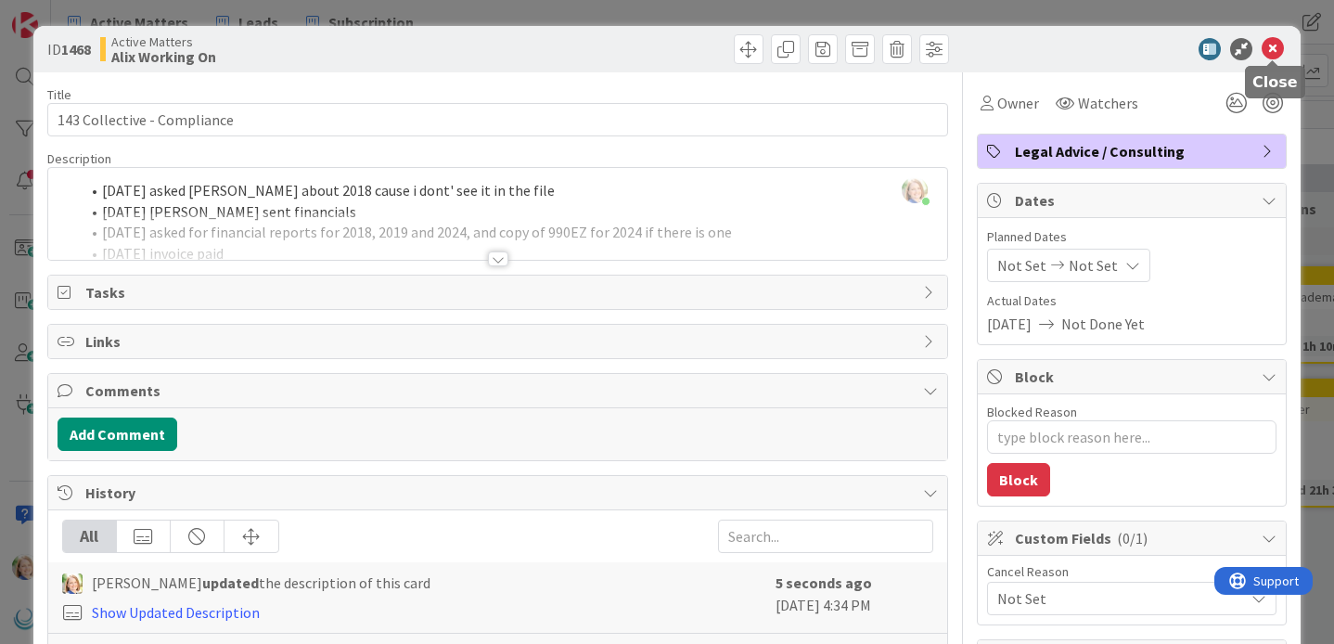
click at [1274, 45] on icon at bounding box center [1272, 49] width 22 height 22
